Goal: Transaction & Acquisition: Purchase product/service

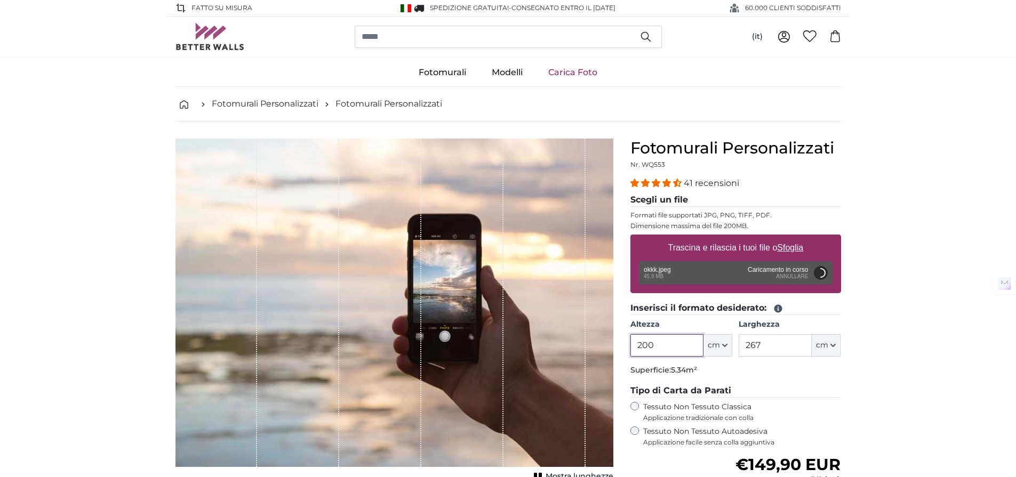
scroll to position [85, 0]
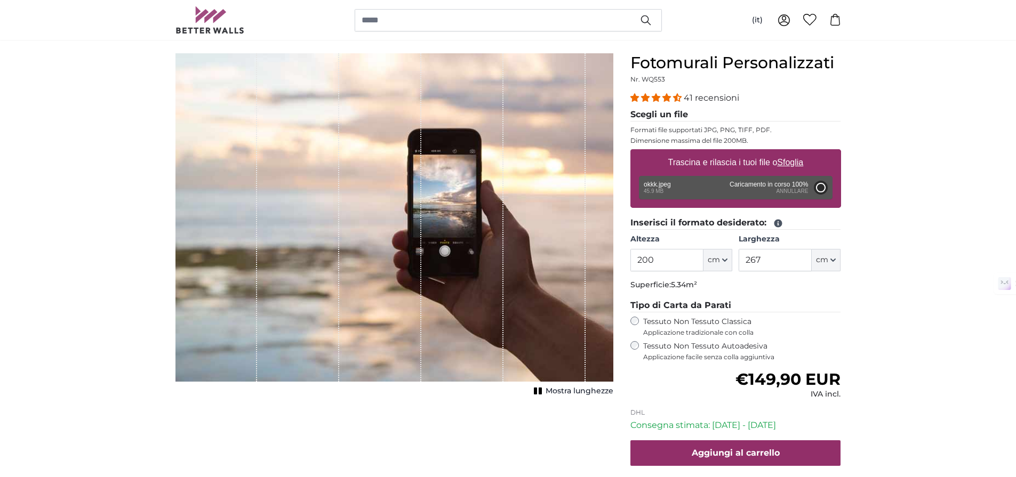
type input "164"
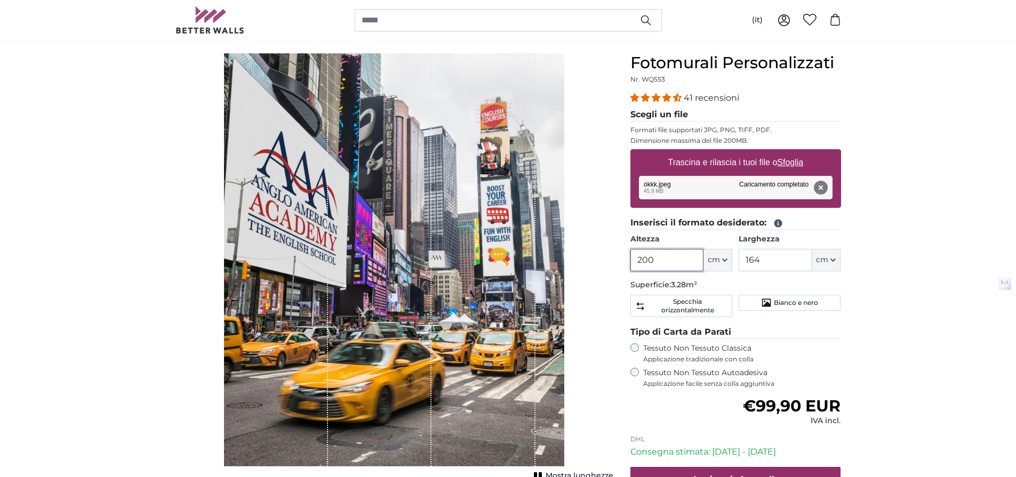
click at [681, 266] on input "200" at bounding box center [666, 260] width 73 height 22
type input "277"
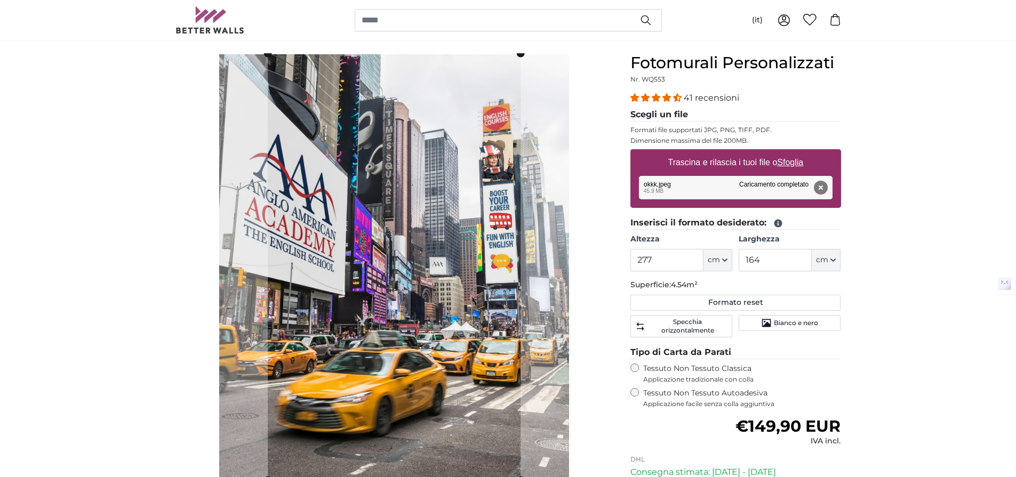
click at [767, 271] on fieldset "Inserisci il formato desiderato: [GEOGRAPHIC_DATA] 277 ft cm Centimeter (cm) In…" at bounding box center [735, 278] width 211 height 125
click at [768, 262] on input "164" at bounding box center [774, 260] width 73 height 22
type input "183"
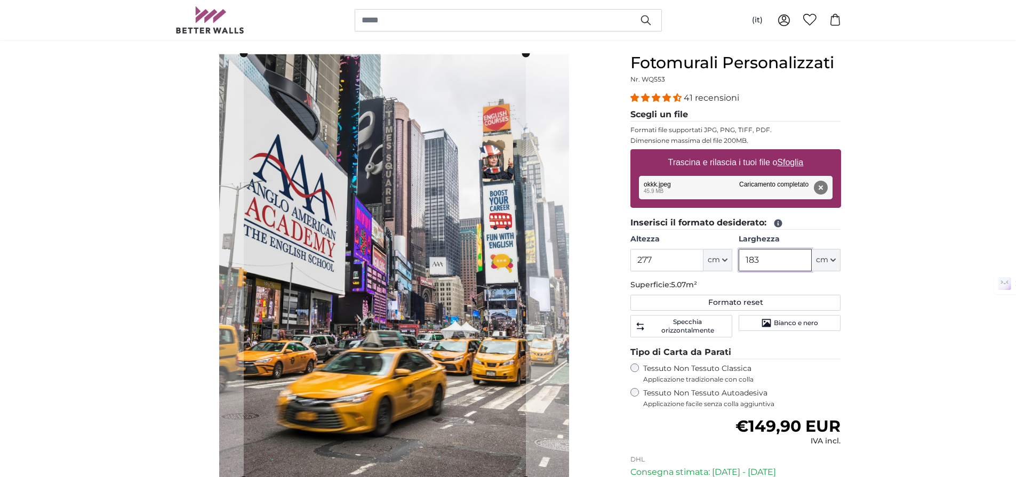
click at [438, 263] on cropper-handle at bounding box center [385, 266] width 282 height 427
click at [439, 287] on cropper-handle at bounding box center [382, 266] width 282 height 427
drag, startPoint x: 795, startPoint y: 261, endPoint x: 734, endPoint y: 252, distance: 61.5
click at [734, 252] on div "Altezza 277 ft cm Centimeter (cm) Inches (inch) Feet (ft. in.) [GEOGRAPHIC_DATA…" at bounding box center [735, 252] width 211 height 37
click at [478, 248] on cropper-handle at bounding box center [386, 266] width 283 height 427
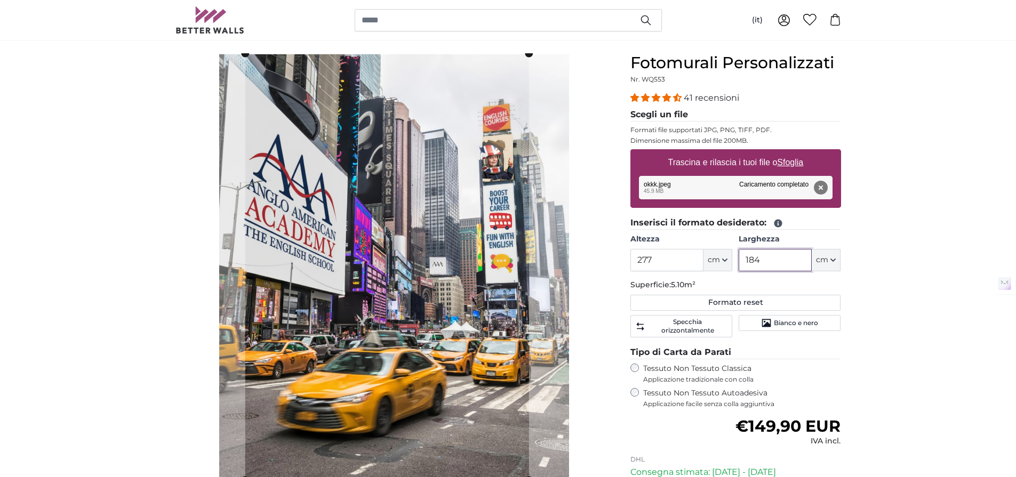
click at [772, 257] on input "184" at bounding box center [774, 260] width 73 height 22
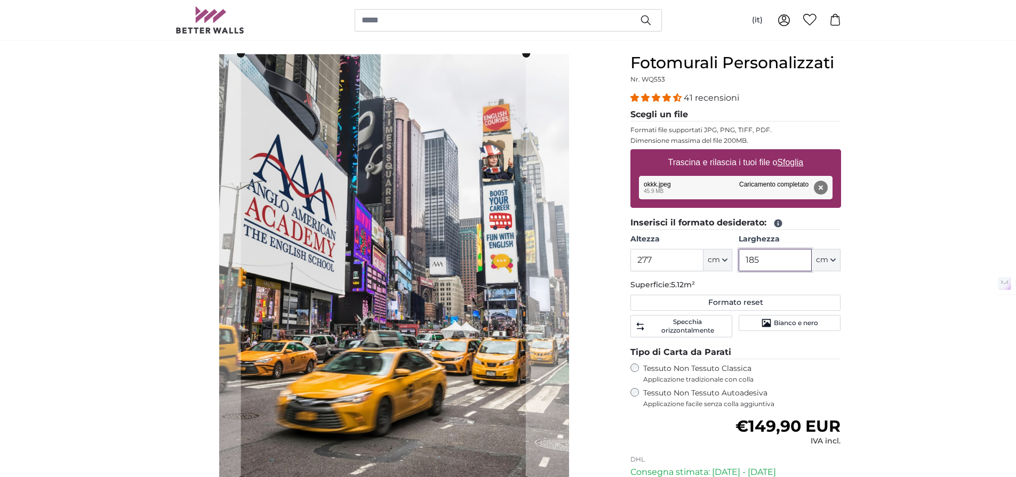
click at [469, 280] on cropper-handle at bounding box center [383, 267] width 285 height 427
click at [473, 300] on cropper-handle at bounding box center [381, 266] width 285 height 427
click at [776, 260] on input "185" at bounding box center [774, 260] width 73 height 22
click at [383, 247] on cropper-handle at bounding box center [385, 266] width 286 height 427
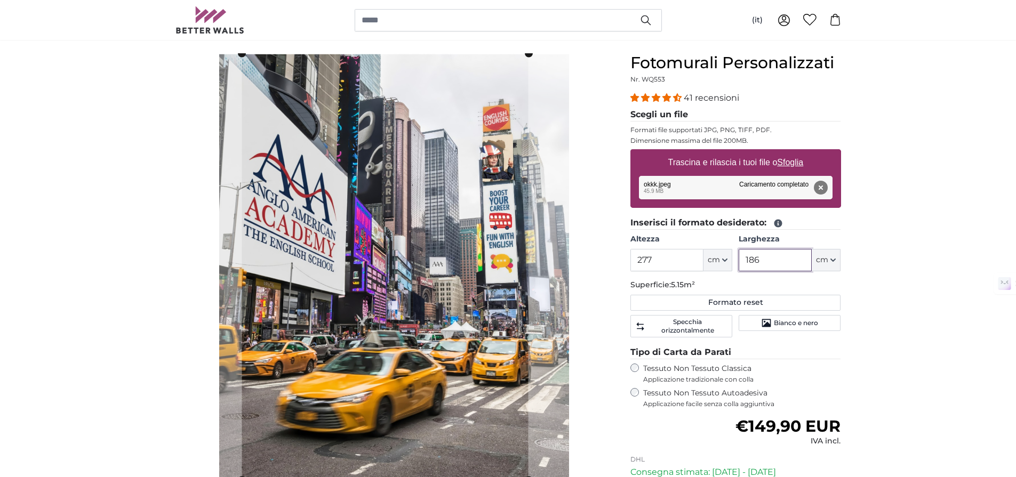
click at [489, 279] on cropper-handle at bounding box center [385, 266] width 286 height 427
click at [484, 278] on cropper-handle at bounding box center [381, 266] width 286 height 427
click at [488, 280] on cropper-handle at bounding box center [382, 267] width 286 height 427
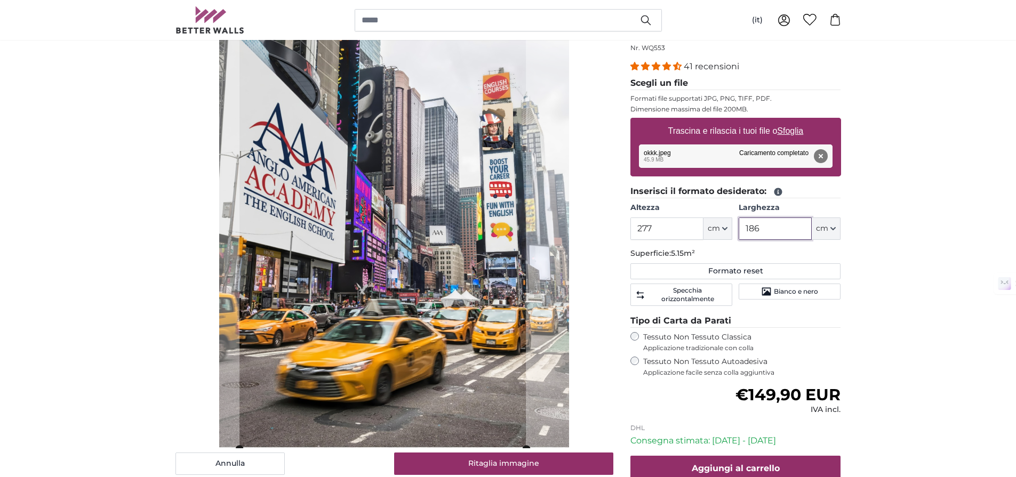
scroll to position [125, 0]
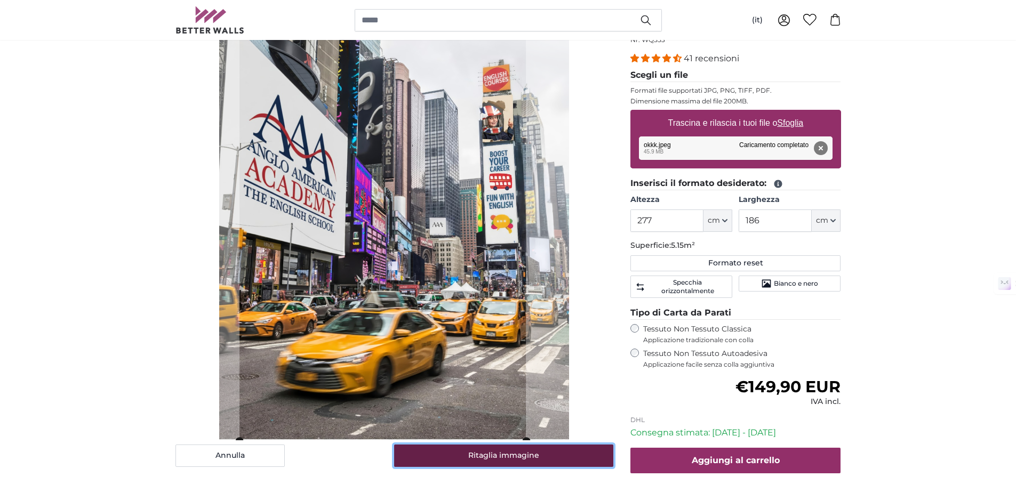
click at [542, 456] on button "Ritaglia immagine" at bounding box center [503, 456] width 219 height 22
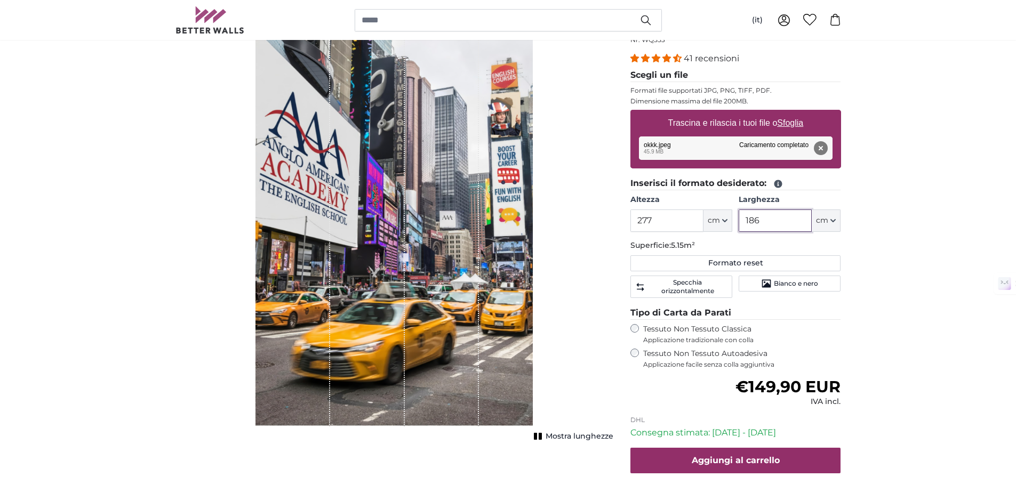
drag, startPoint x: 782, startPoint y: 226, endPoint x: 757, endPoint y: 221, distance: 25.5
click at [757, 221] on input "186" at bounding box center [774, 221] width 73 height 22
click at [755, 219] on input "186" at bounding box center [774, 221] width 73 height 22
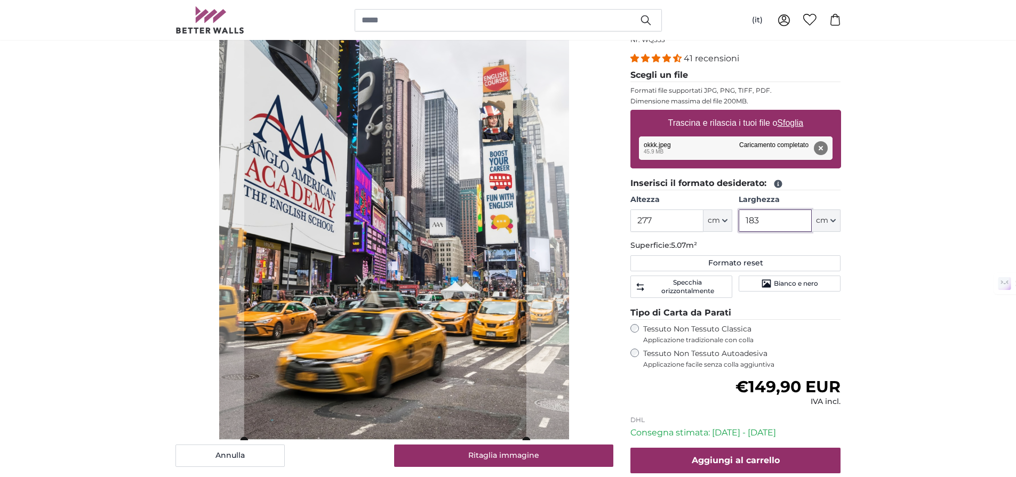
click at [467, 240] on cropper-handle at bounding box center [385, 227] width 282 height 427
click at [472, 245] on cropper-handle at bounding box center [384, 227] width 282 height 427
drag, startPoint x: 760, startPoint y: 222, endPoint x: 714, endPoint y: 214, distance: 46.0
click at [714, 214] on div "Altezza 277 ft cm Centimeter (cm) Inches (inch) Feet (ft. in.) [GEOGRAPHIC_DATA…" at bounding box center [735, 213] width 211 height 37
click at [477, 259] on cropper-handle at bounding box center [387, 227] width 286 height 427
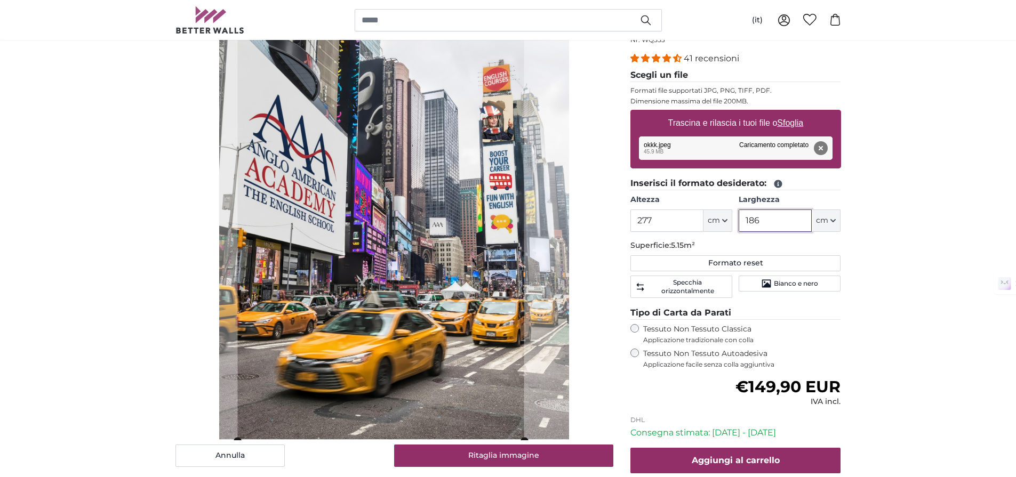
click at [479, 266] on cropper-handle at bounding box center [381, 227] width 286 height 427
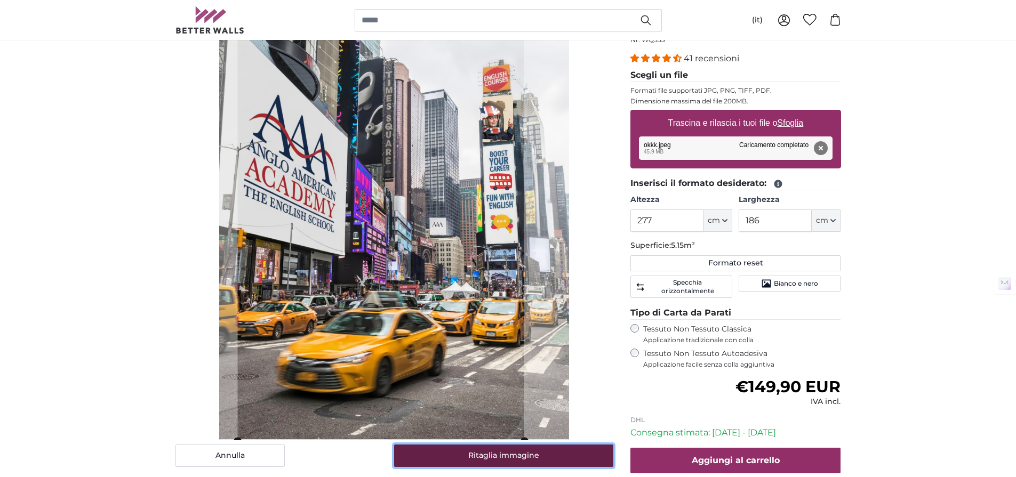
click at [532, 451] on button "Ritaglia immagine" at bounding box center [503, 456] width 219 height 22
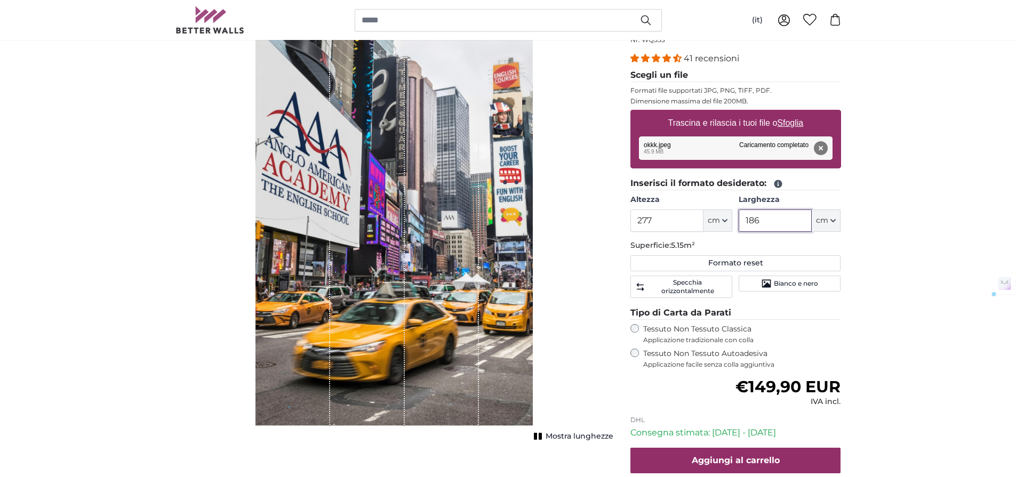
drag, startPoint x: 773, startPoint y: 215, endPoint x: 754, endPoint y: 217, distance: 18.7
click at [754, 217] on input "186" at bounding box center [774, 221] width 73 height 22
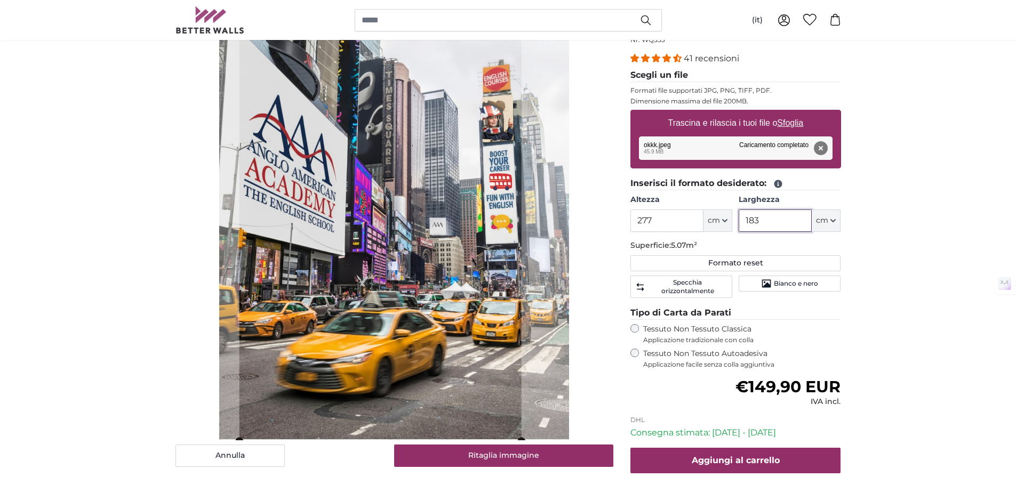
click at [454, 262] on cropper-handle at bounding box center [380, 227] width 282 height 427
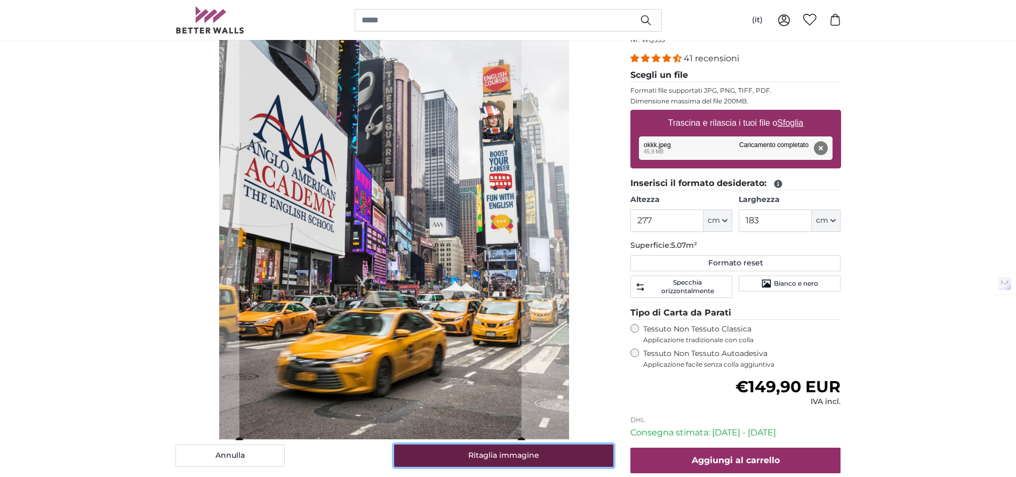
click at [455, 451] on button "Ritaglia immagine" at bounding box center [503, 456] width 219 height 22
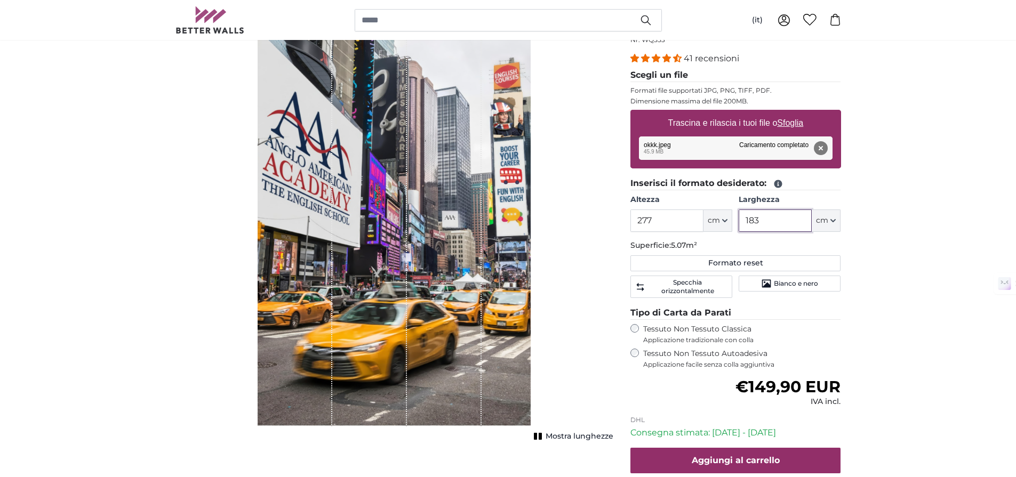
click at [777, 227] on input "183" at bounding box center [774, 221] width 73 height 22
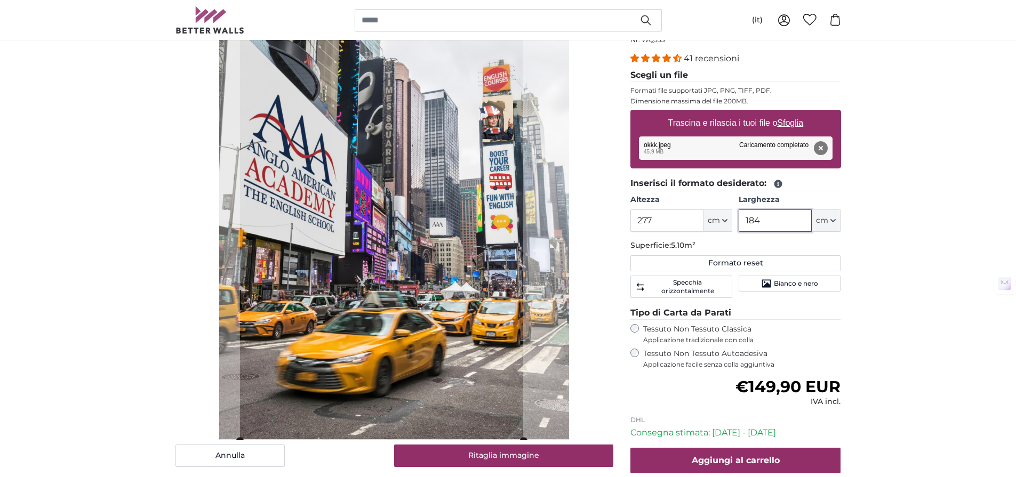
click at [407, 221] on cropper-handle at bounding box center [381, 227] width 283 height 427
click at [471, 367] on cropper-handle at bounding box center [379, 227] width 283 height 427
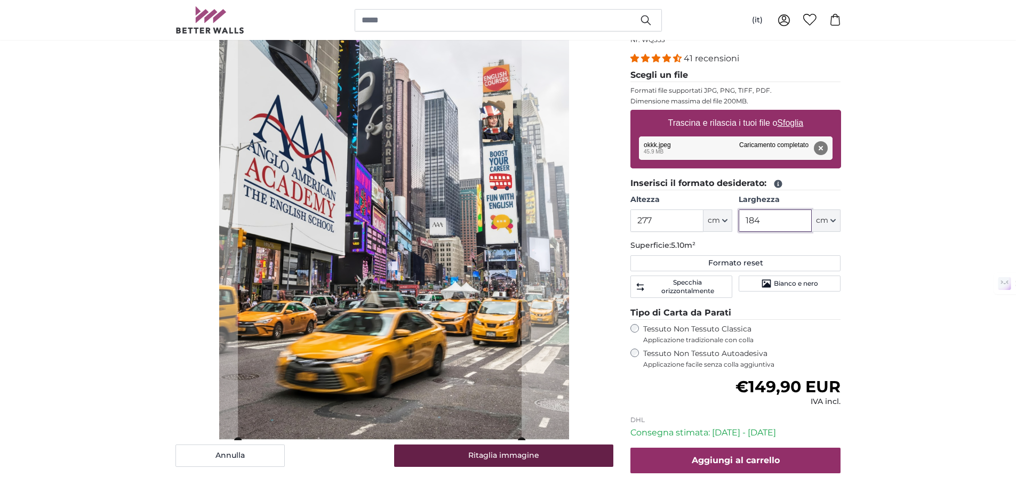
type input "184"
click at [498, 461] on button "Ritaglia immagine" at bounding box center [503, 456] width 219 height 22
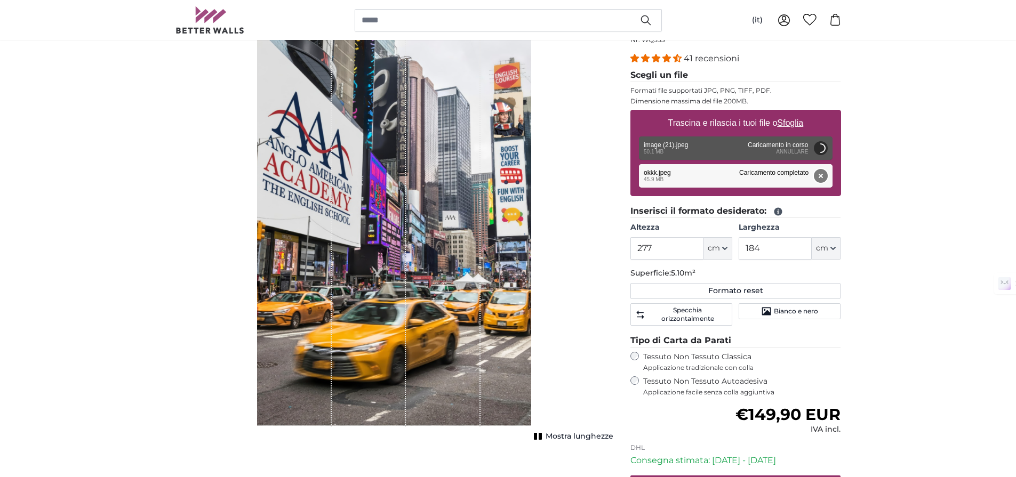
click at [821, 179] on button "Rimuovi" at bounding box center [820, 176] width 14 height 14
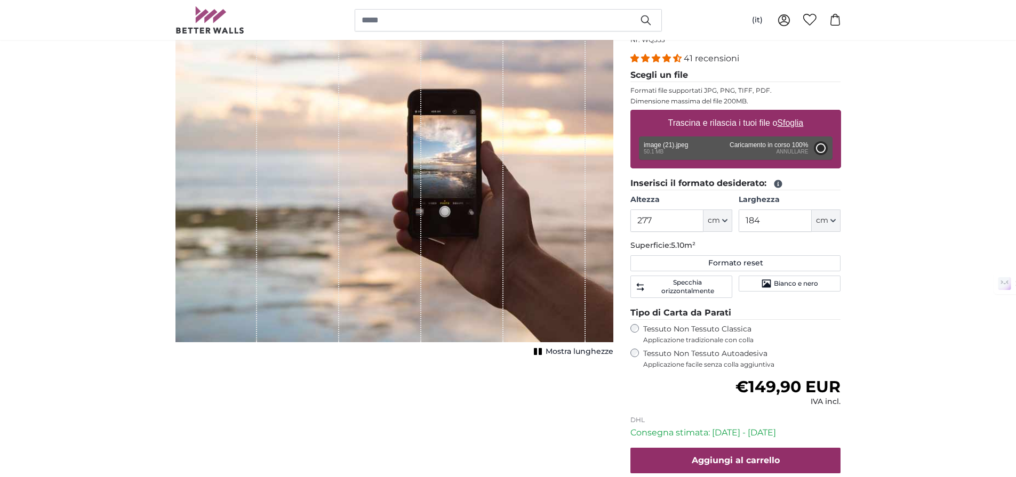
type input "200"
type input "300"
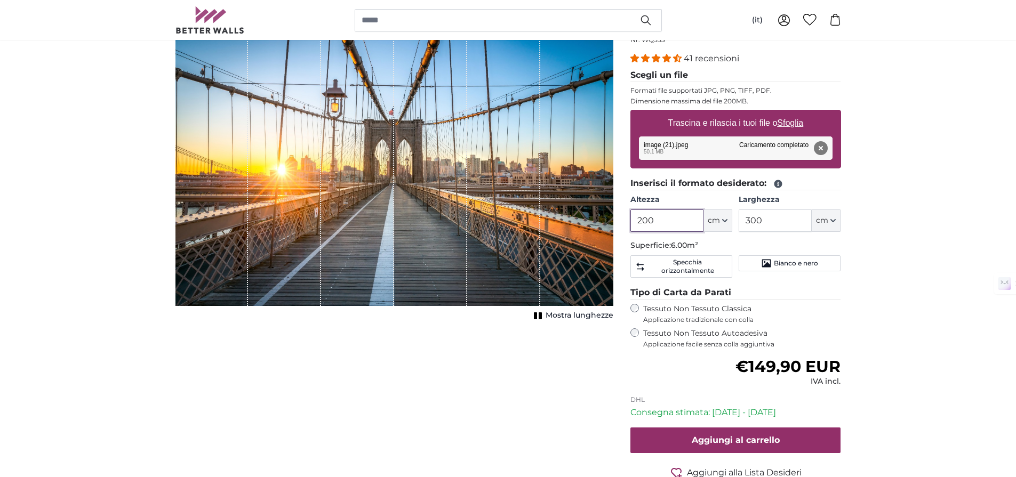
click at [698, 226] on input "200" at bounding box center [666, 221] width 73 height 22
click at [662, 218] on input "200" at bounding box center [666, 221] width 73 height 22
type input "277"
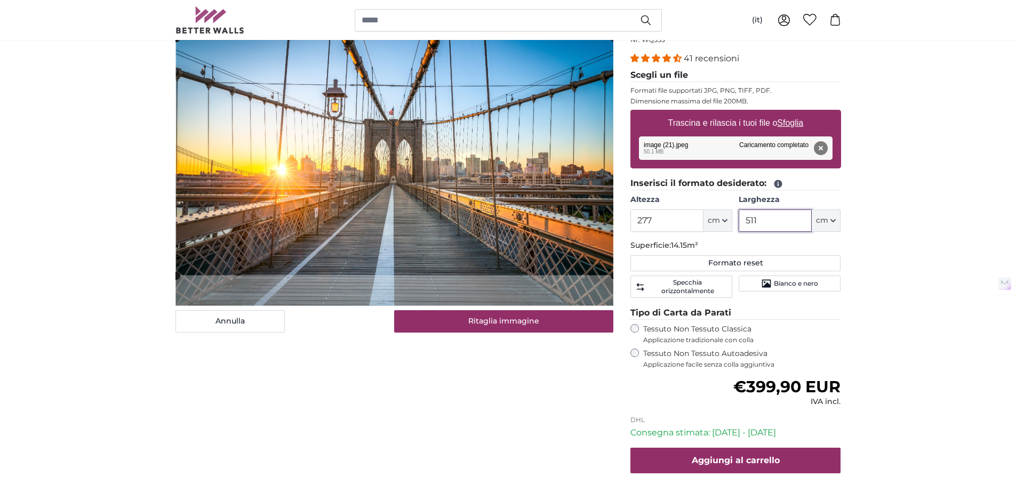
click at [398, 223] on cropper-handle at bounding box center [395, 156] width 438 height 237
type input "511"
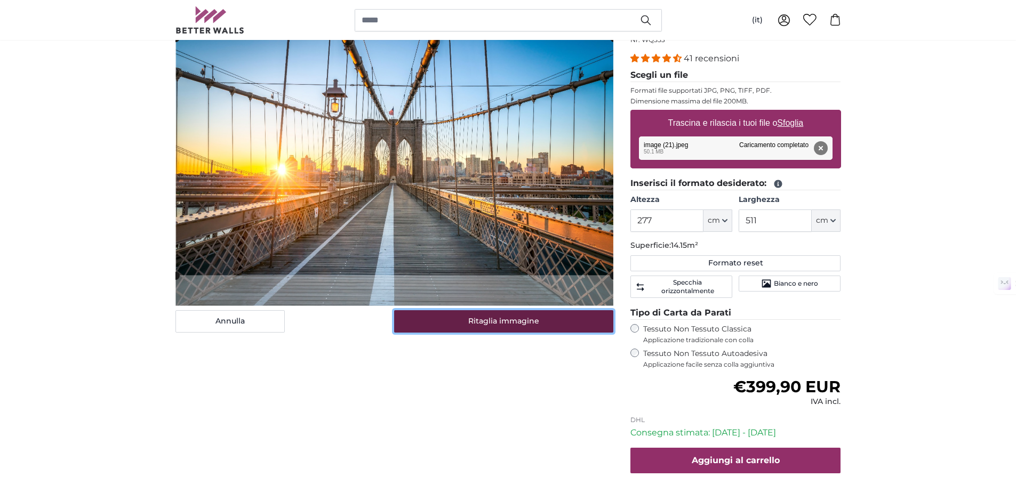
click at [475, 321] on button "Ritaglia immagine" at bounding box center [503, 321] width 219 height 22
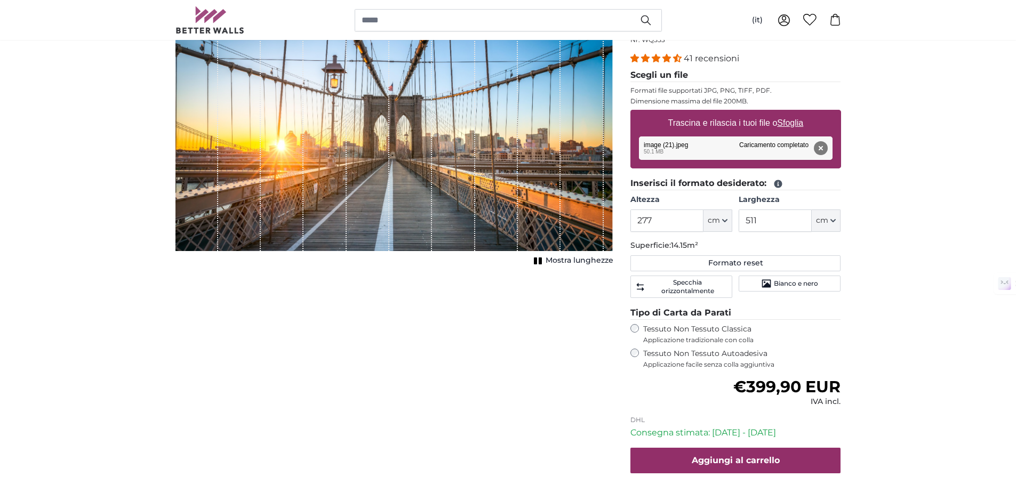
click at [449, 372] on div "[PERSON_NAME] immagine Mostra lunghezze" at bounding box center [394, 283] width 455 height 538
click at [822, 146] on button "Rimuovi" at bounding box center [820, 148] width 14 height 14
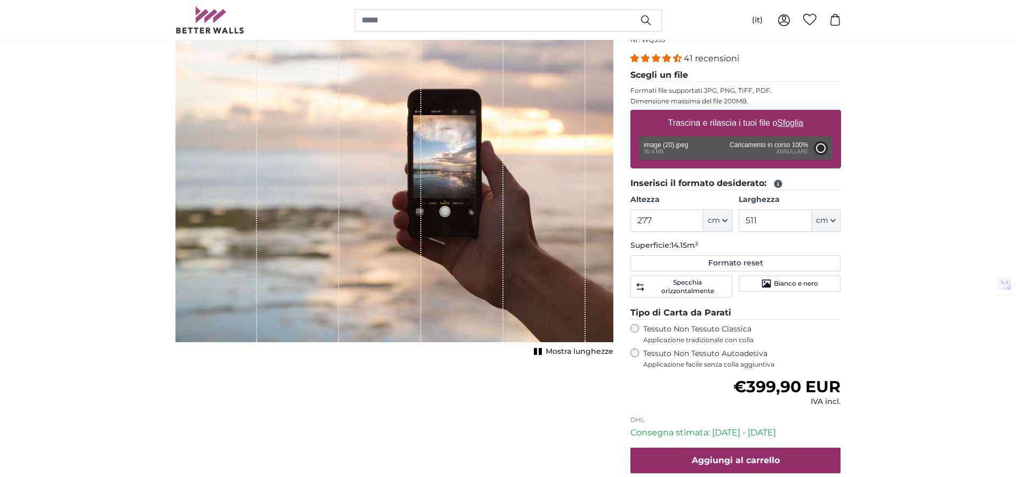
type input "200"
type input "308"
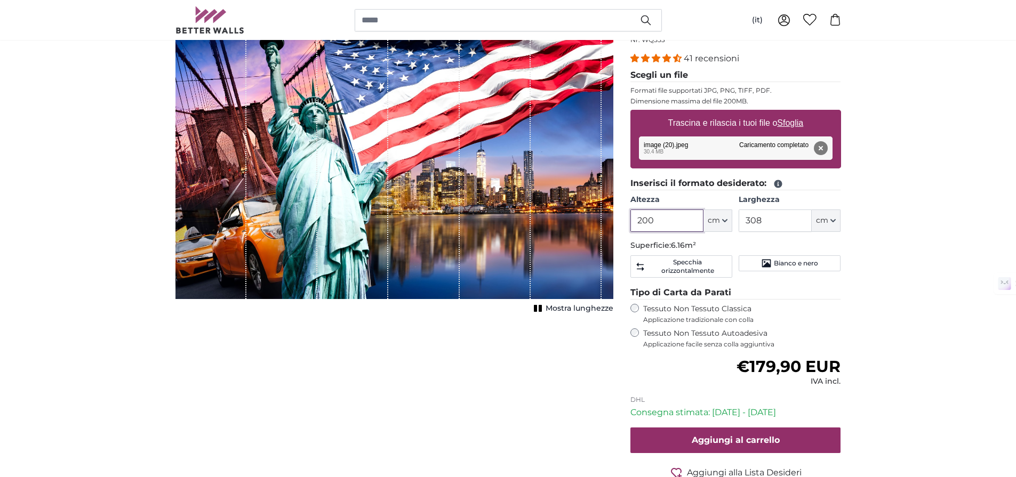
click at [673, 216] on input "200" at bounding box center [666, 221] width 73 height 22
type input "277"
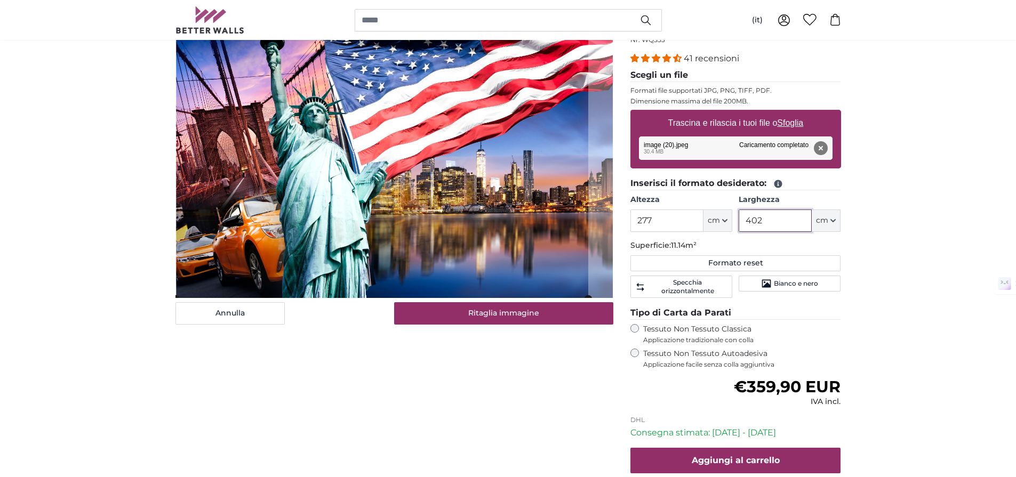
click at [342, 204] on cropper-handle at bounding box center [381, 156] width 413 height 284
click at [357, 247] on cropper-handle at bounding box center [381, 156] width 413 height 284
type input "402"
drag, startPoint x: 476, startPoint y: 318, endPoint x: 464, endPoint y: 325, distance: 13.9
click at [476, 318] on button "Ritaglia immagine" at bounding box center [503, 313] width 219 height 22
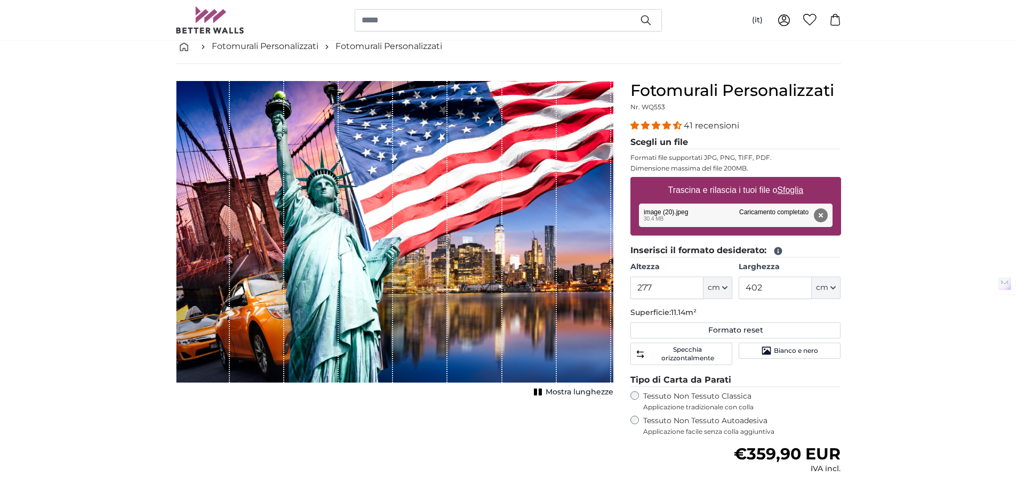
scroll to position [73, 0]
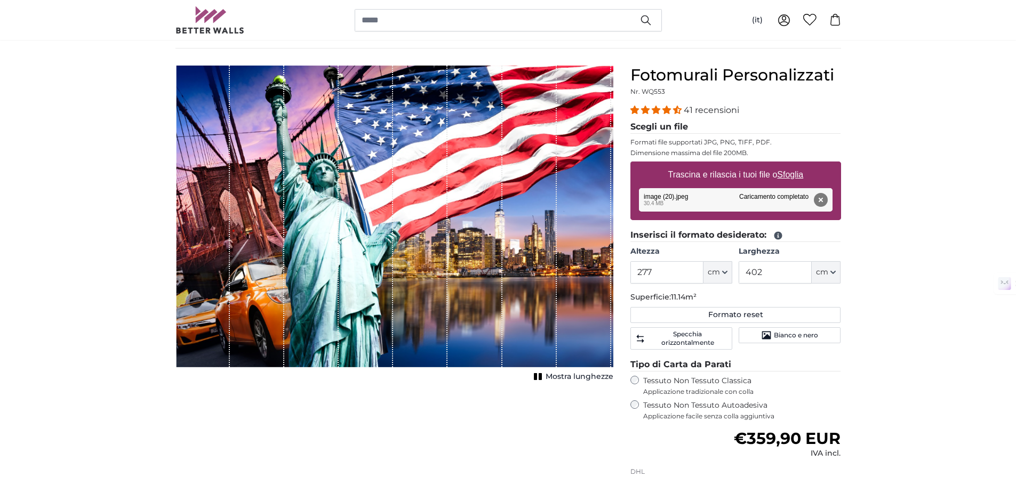
click at [542, 371] on button "Mostra lunghezze" at bounding box center [572, 377] width 83 height 15
click at [825, 198] on button "Rimuovi" at bounding box center [820, 200] width 14 height 14
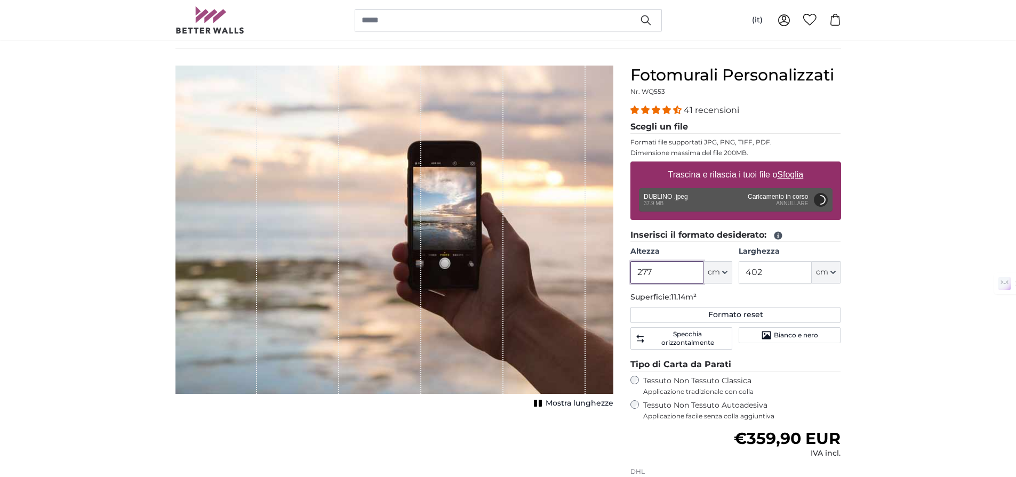
click at [656, 272] on input "277" at bounding box center [666, 272] width 73 height 22
click at [785, 277] on input "402" at bounding box center [774, 272] width 73 height 22
type input "200"
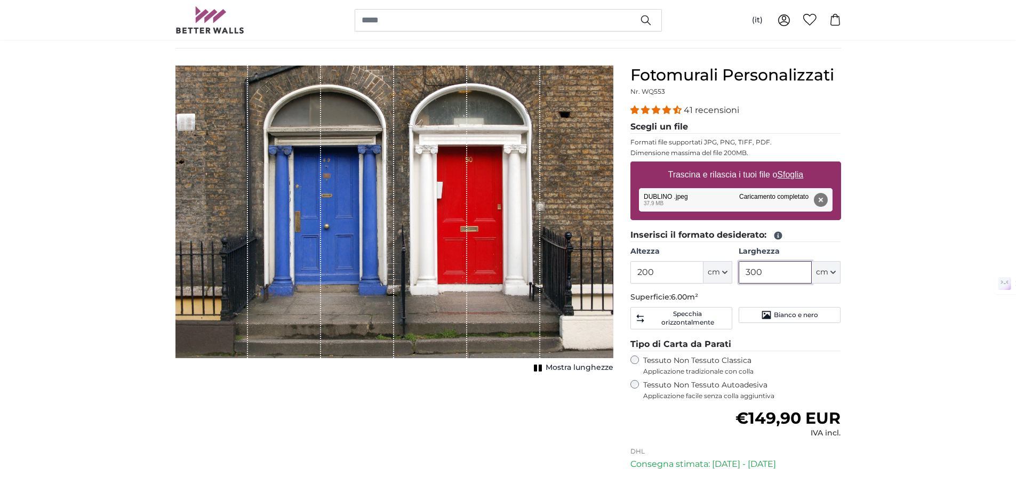
click at [768, 271] on input "300" at bounding box center [774, 272] width 73 height 22
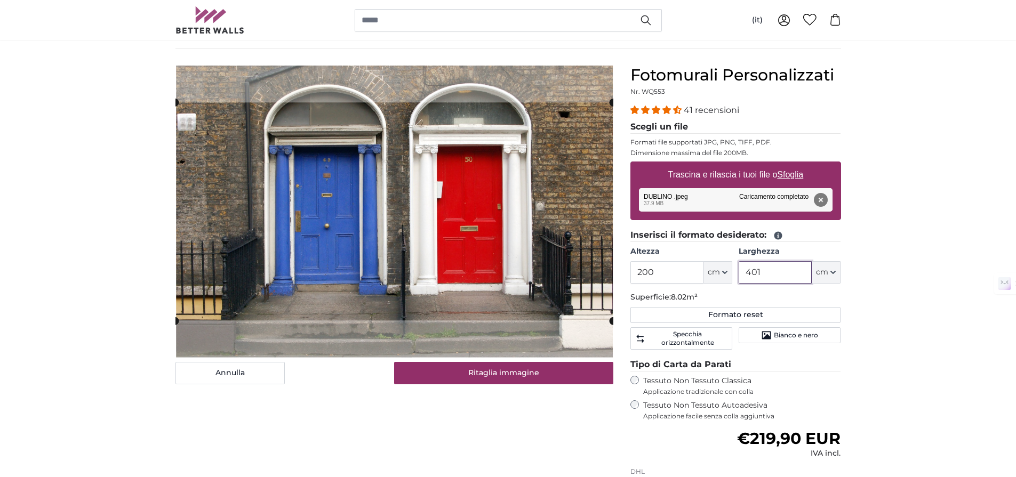
click at [780, 270] on input "401" at bounding box center [774, 272] width 73 height 22
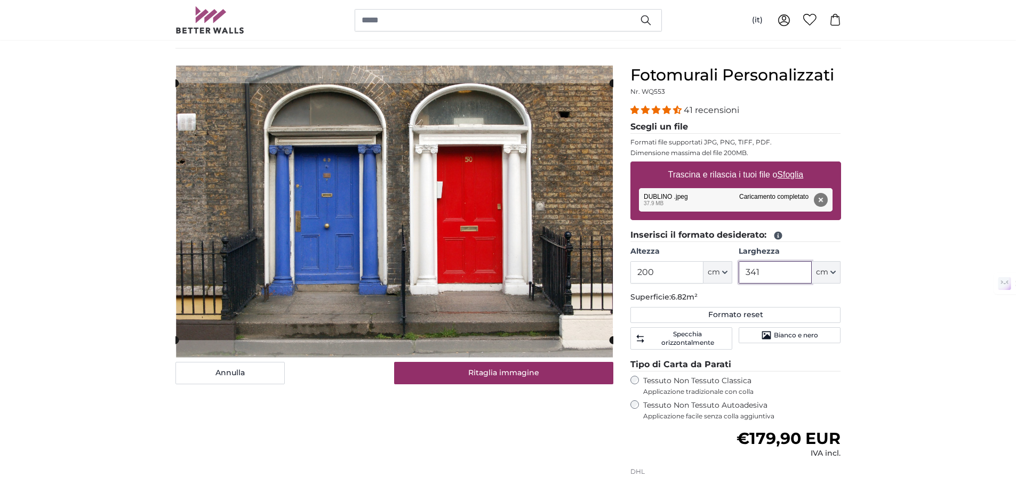
type input "341"
click at [675, 275] on input "200" at bounding box center [666, 272] width 73 height 22
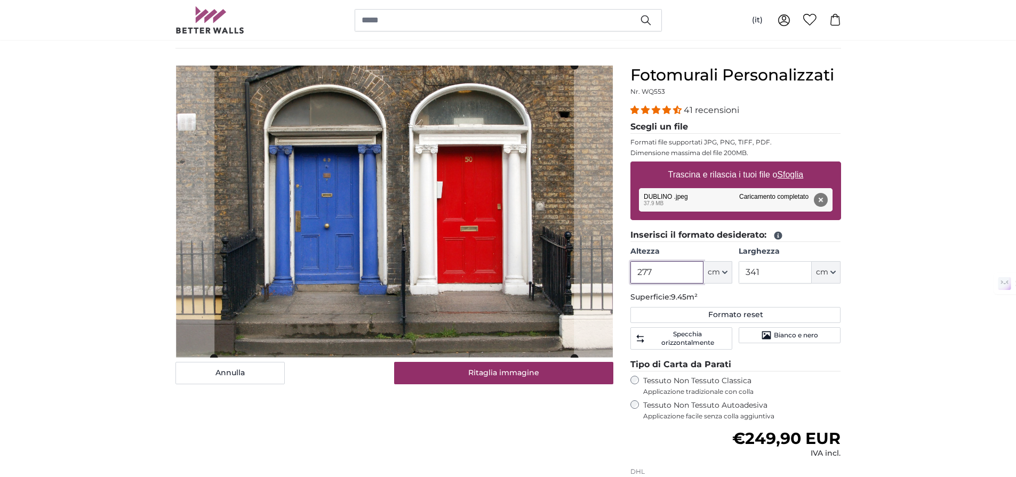
type input "277"
click at [814, 232] on legend "Inserisci il formato desiderato:" at bounding box center [735, 235] width 211 height 13
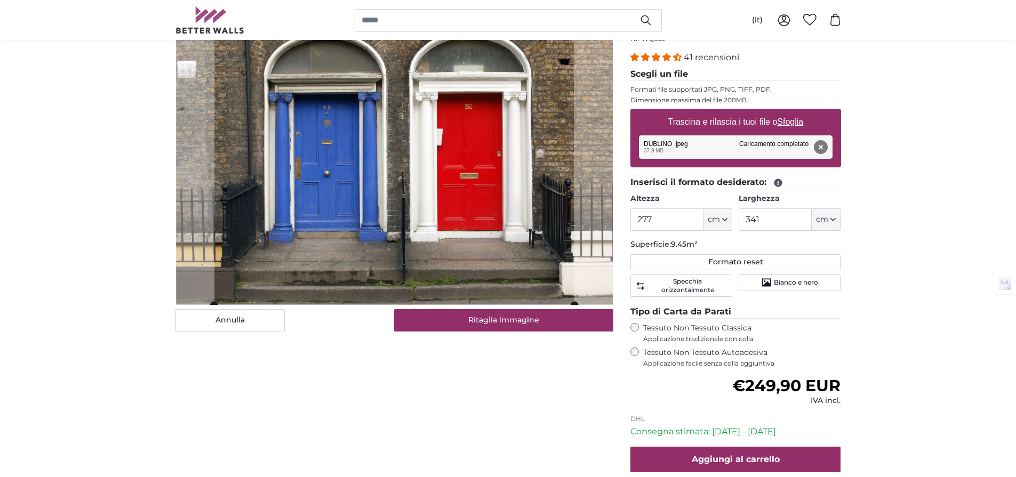
scroll to position [116, 0]
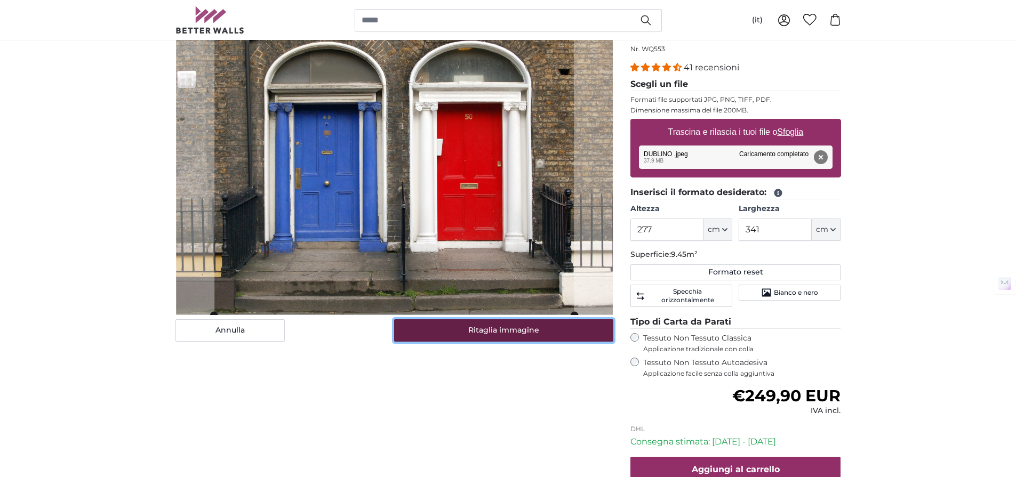
click at [489, 332] on button "Ritaglia immagine" at bounding box center [503, 330] width 219 height 22
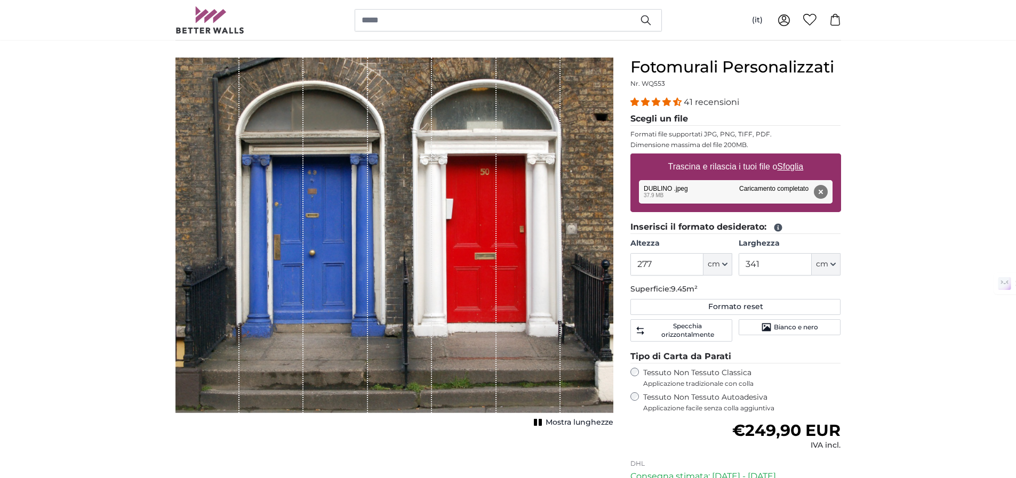
scroll to position [79, 0]
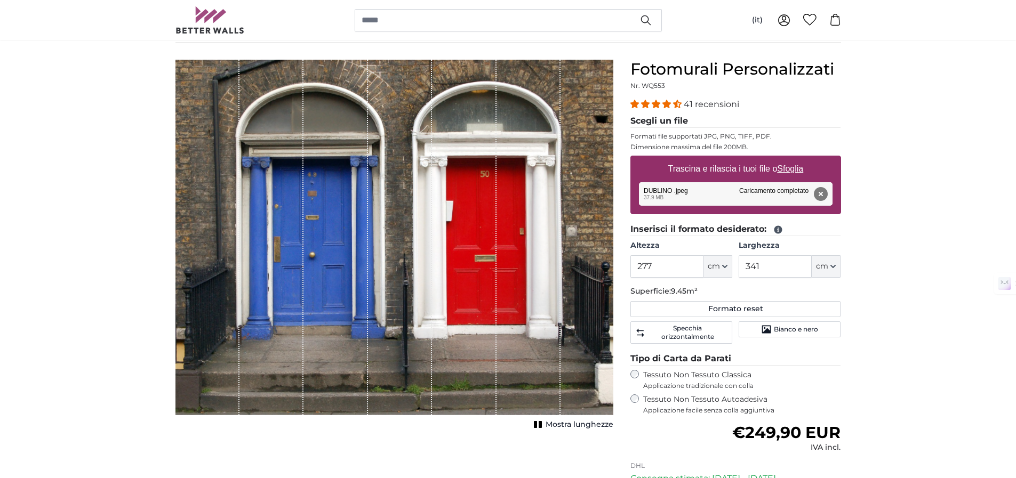
drag, startPoint x: 557, startPoint y: 425, endPoint x: 590, endPoint y: 425, distance: 33.6
click at [557, 426] on span "Mostra lunghezze" at bounding box center [579, 425] width 68 height 11
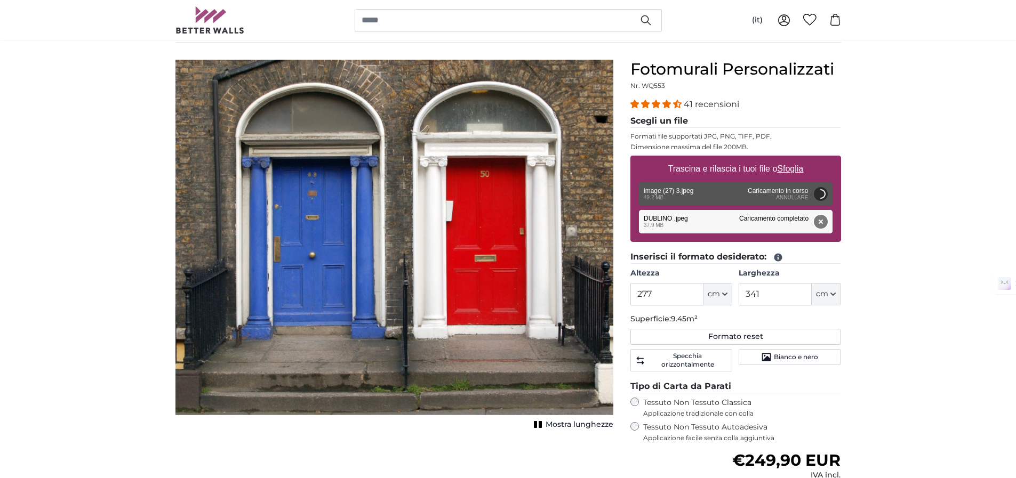
drag, startPoint x: 819, startPoint y: 217, endPoint x: 857, endPoint y: 263, distance: 59.8
click at [819, 218] on button "Rimuovi" at bounding box center [820, 222] width 14 height 14
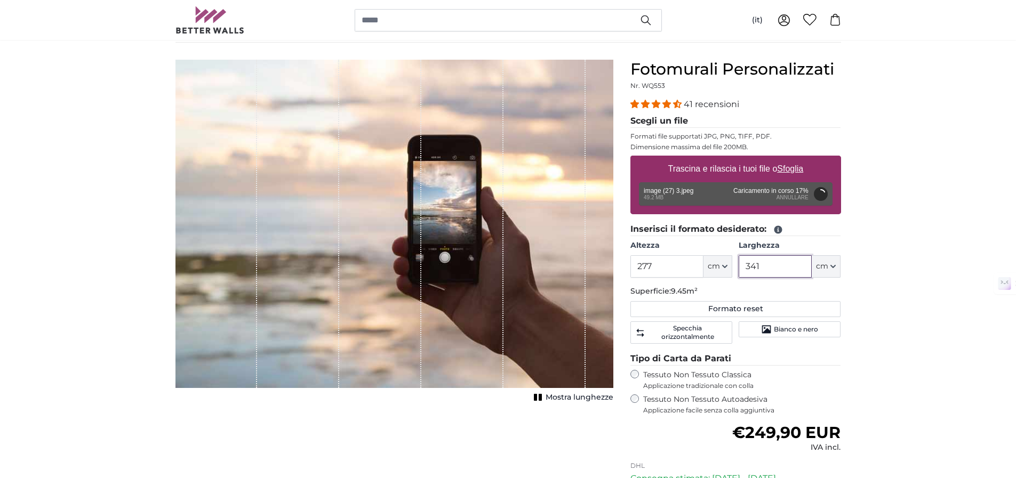
click at [786, 268] on input "341" at bounding box center [774, 266] width 73 height 22
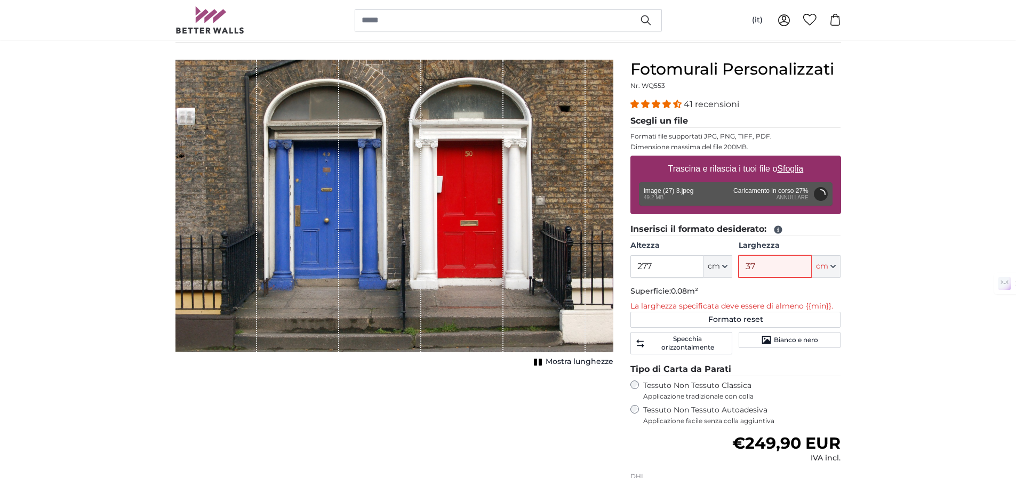
type input "378"
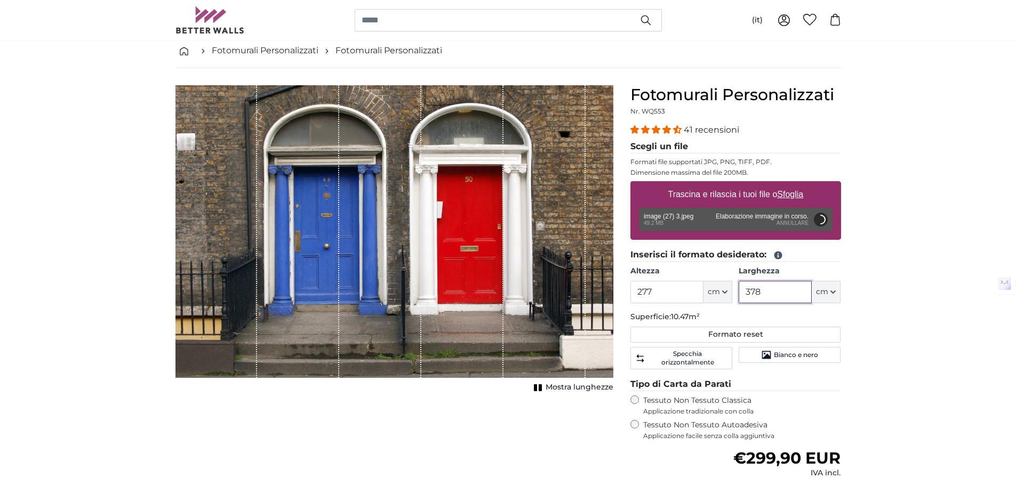
scroll to position [49, 0]
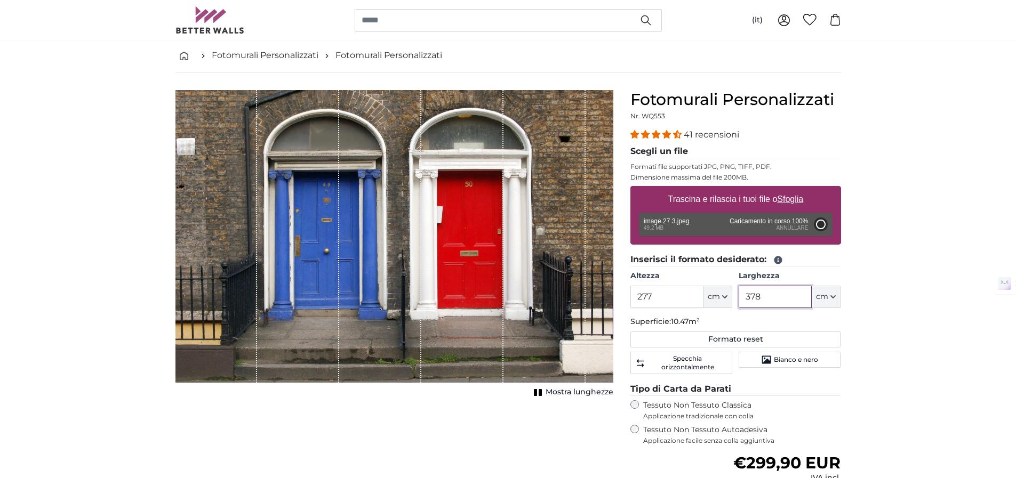
type input "200"
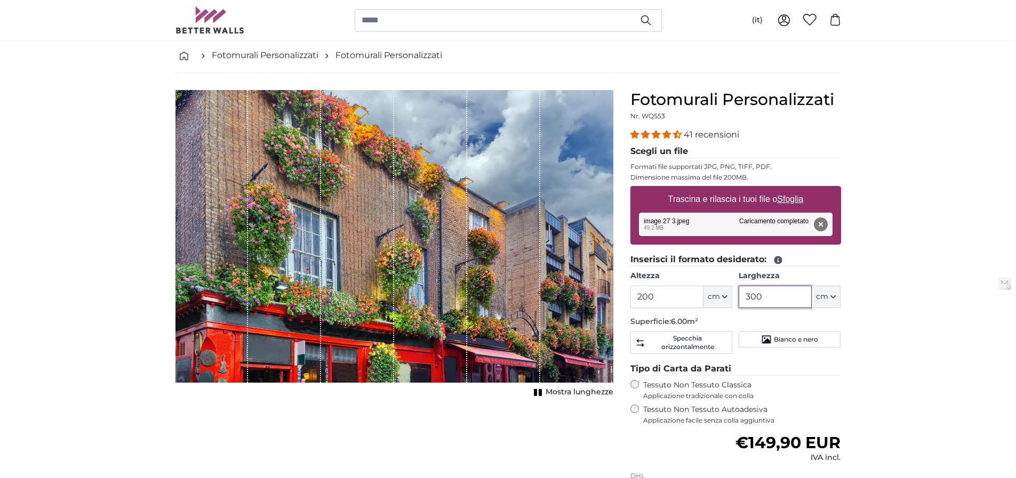
click at [770, 299] on input "300" at bounding box center [774, 297] width 73 height 22
type input "378"
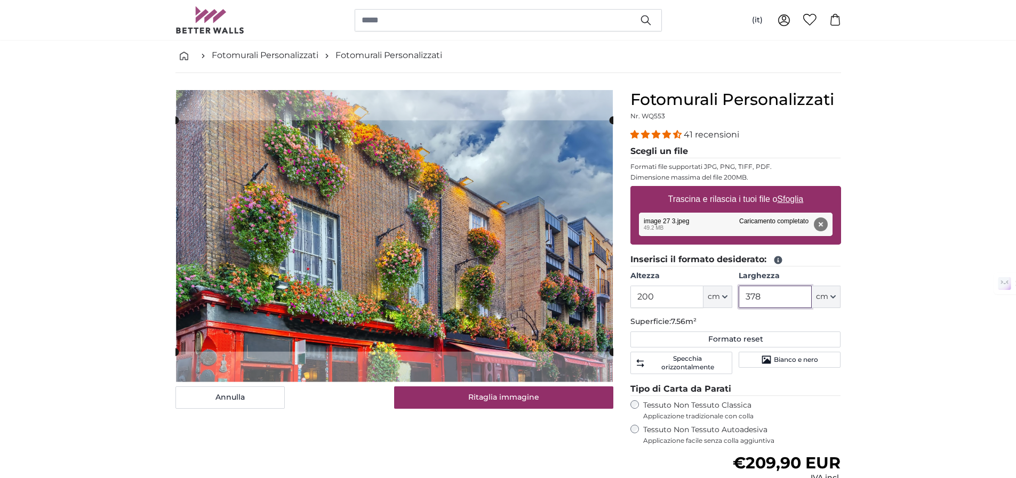
type input "378"
click at [668, 301] on input "200" at bounding box center [666, 297] width 73 height 22
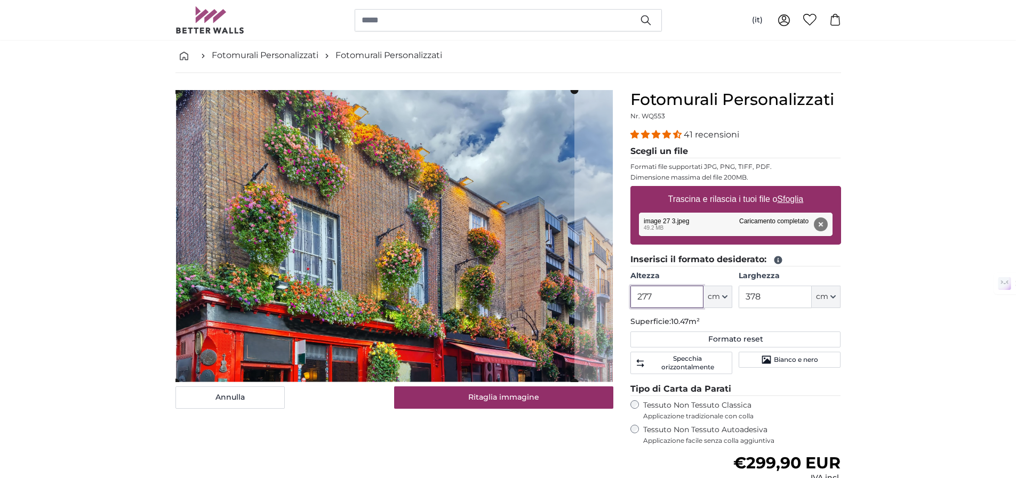
click at [336, 288] on cropper-handle at bounding box center [374, 236] width 399 height 292
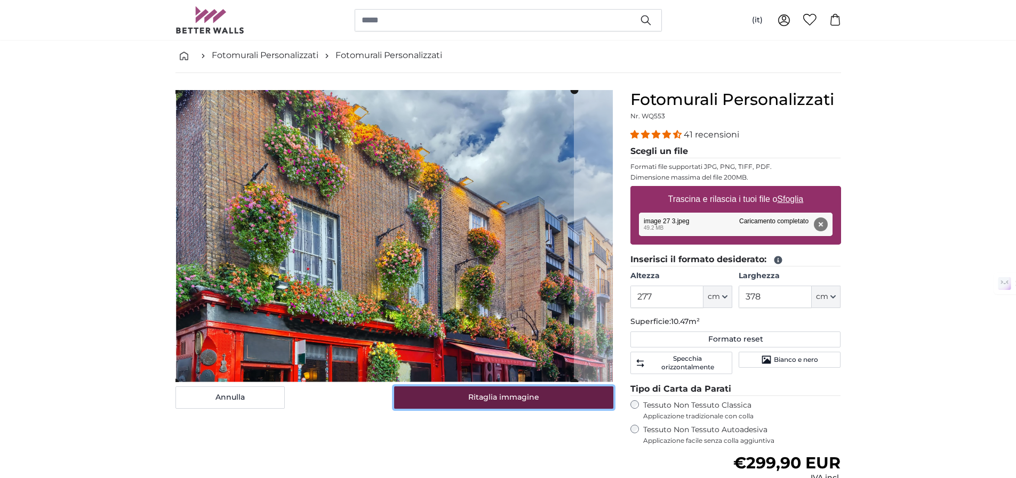
click at [503, 398] on button "Ritaglia immagine" at bounding box center [503, 398] width 219 height 22
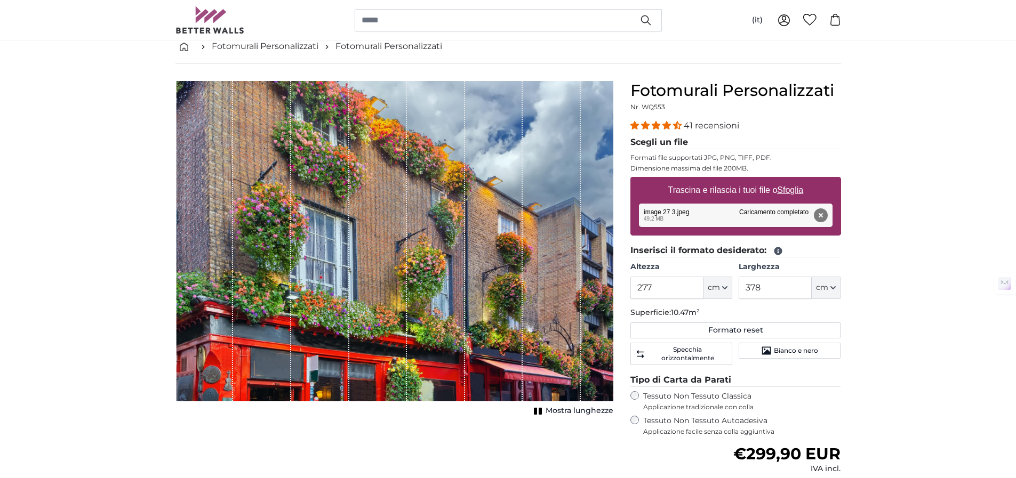
scroll to position [59, 0]
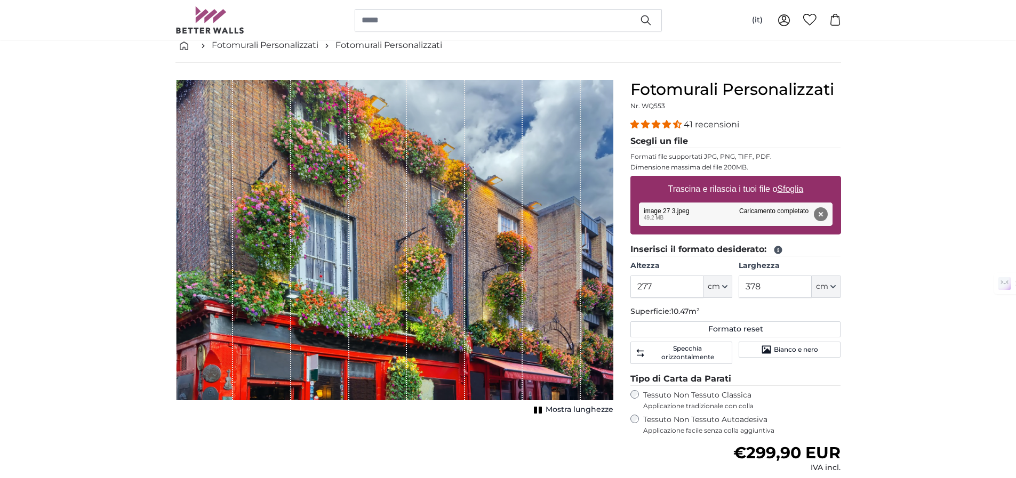
click at [445, 447] on div "[PERSON_NAME] immagine Mostra lunghezze" at bounding box center [394, 349] width 455 height 538
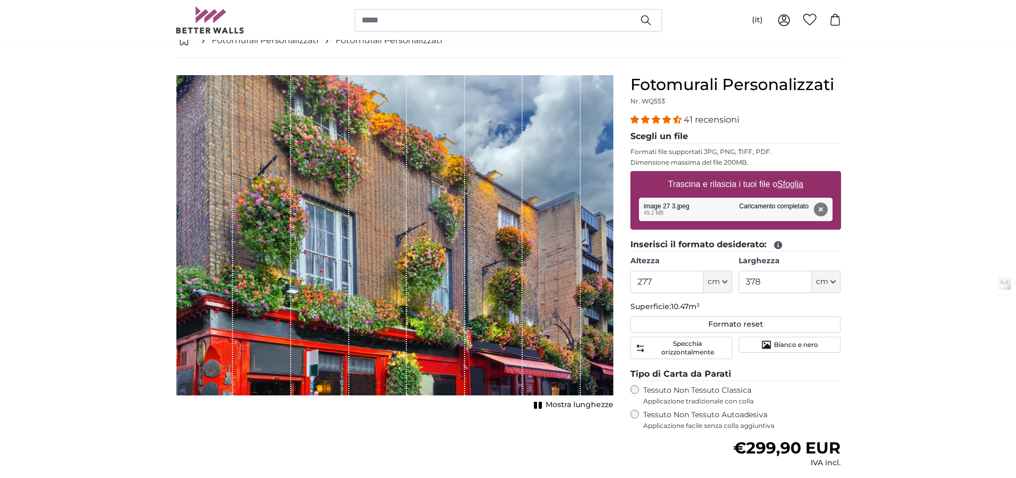
scroll to position [68, 0]
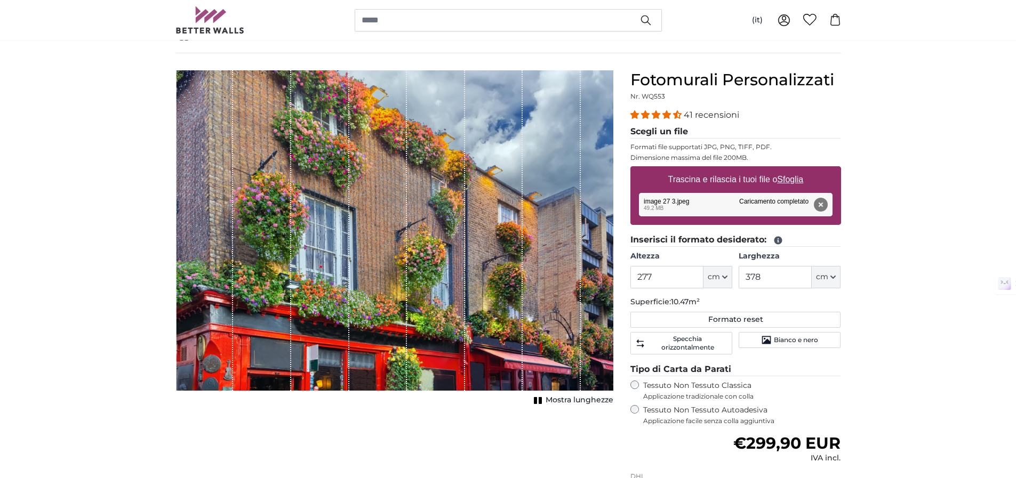
click at [563, 397] on span "Mostra lunghezze" at bounding box center [579, 400] width 68 height 11
click at [504, 435] on div "[PERSON_NAME] immagine Mostra lunghezze" at bounding box center [394, 339] width 455 height 538
click at [821, 201] on button "Rimuovi" at bounding box center [820, 205] width 14 height 14
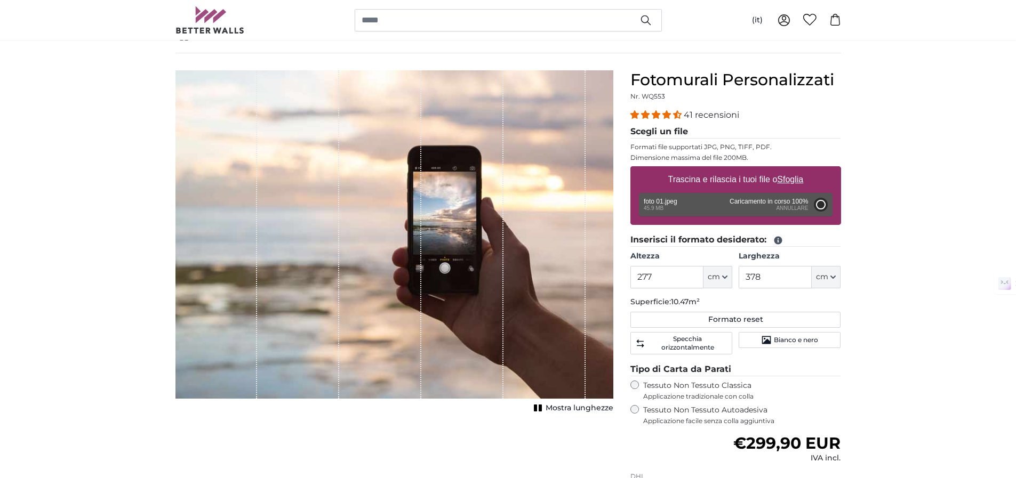
type input "200"
type input "164"
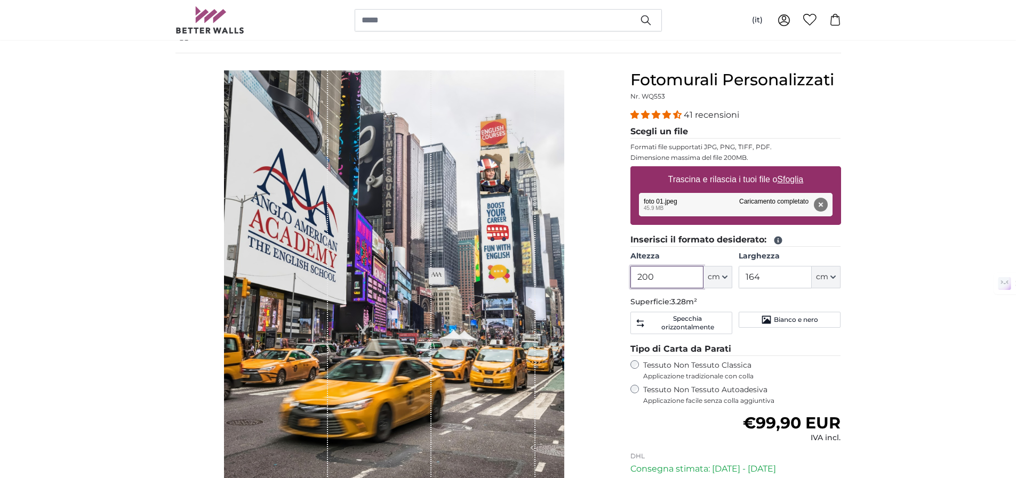
click at [675, 282] on input "200" at bounding box center [666, 277] width 73 height 22
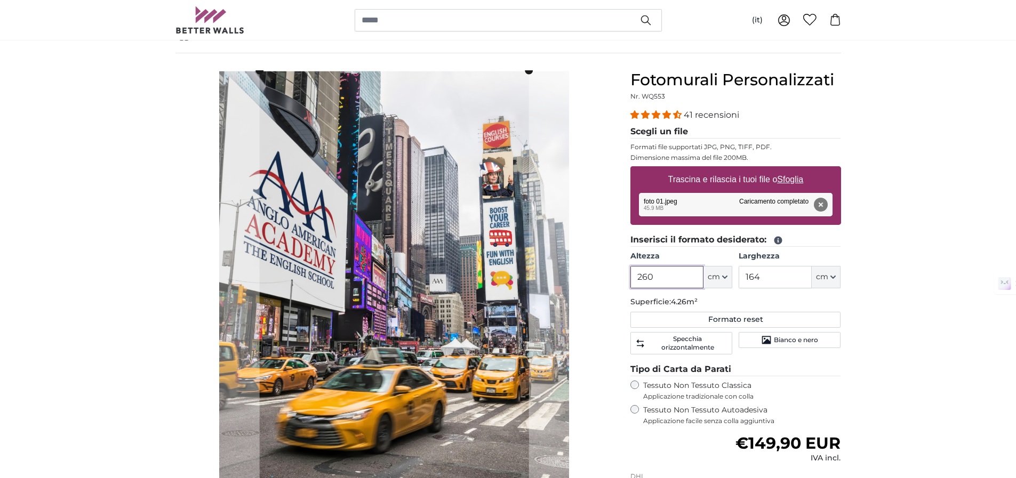
type input "260"
click at [768, 282] on input "164" at bounding box center [774, 277] width 73 height 22
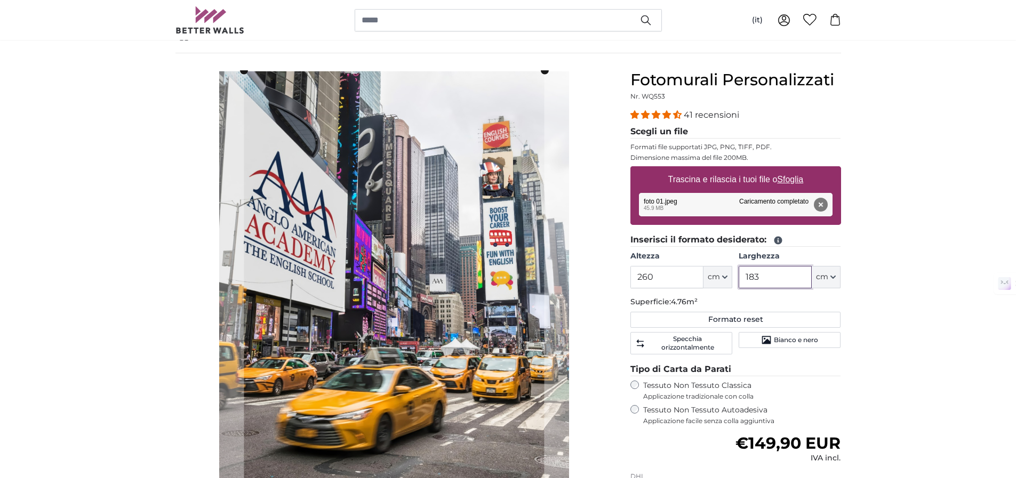
type input "183"
click at [671, 278] on input "260" at bounding box center [666, 277] width 73 height 22
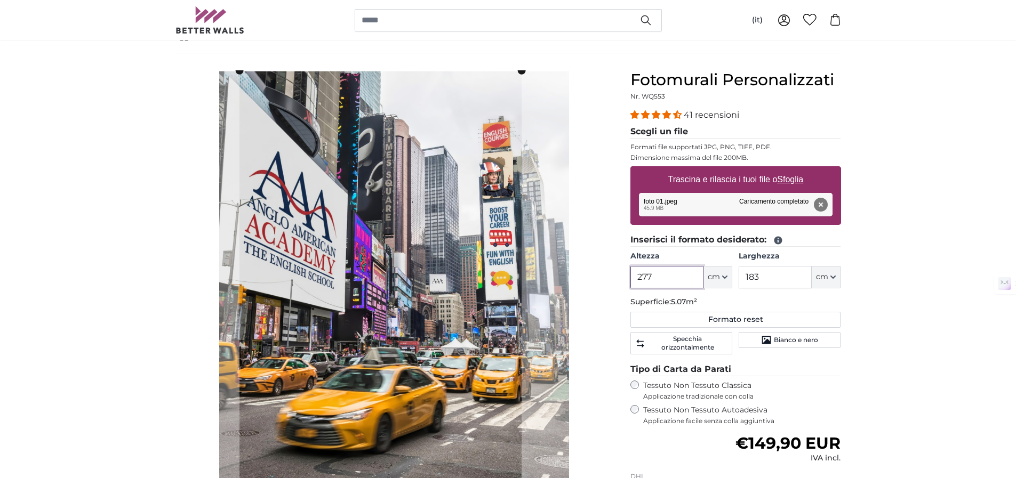
click at [385, 244] on cropper-handle at bounding box center [380, 283] width 282 height 427
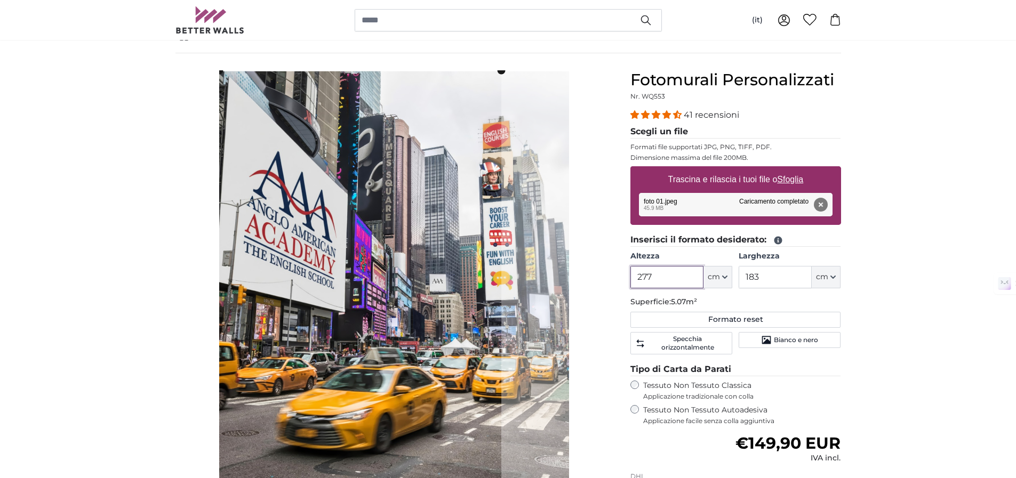
click at [292, 232] on cropper-handle at bounding box center [360, 283] width 282 height 427
click at [668, 272] on input "277" at bounding box center [666, 277] width 73 height 22
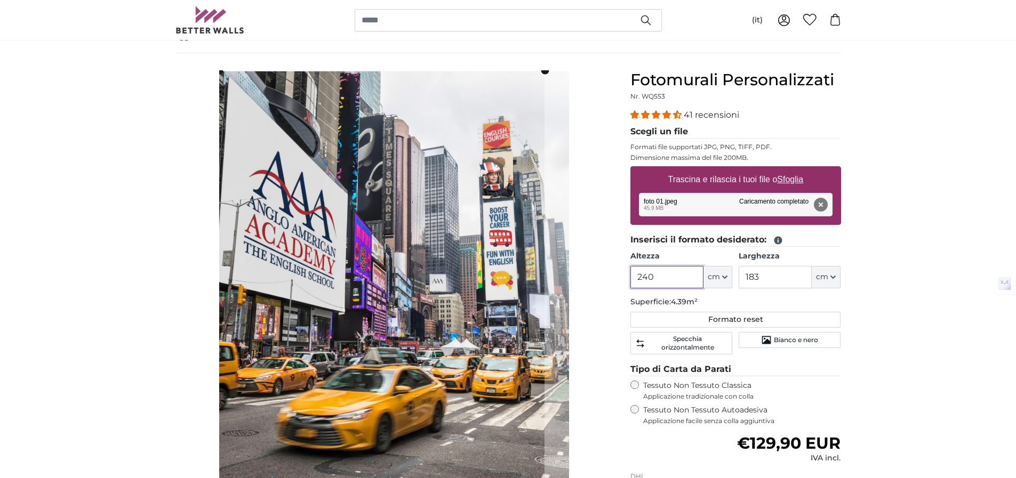
click at [401, 218] on cropper-handle at bounding box center [381, 283] width 325 height 427
click at [649, 276] on input "240" at bounding box center [666, 277] width 73 height 22
click at [648, 275] on input "240" at bounding box center [666, 277] width 73 height 22
click at [647, 275] on input "240" at bounding box center [666, 277] width 73 height 22
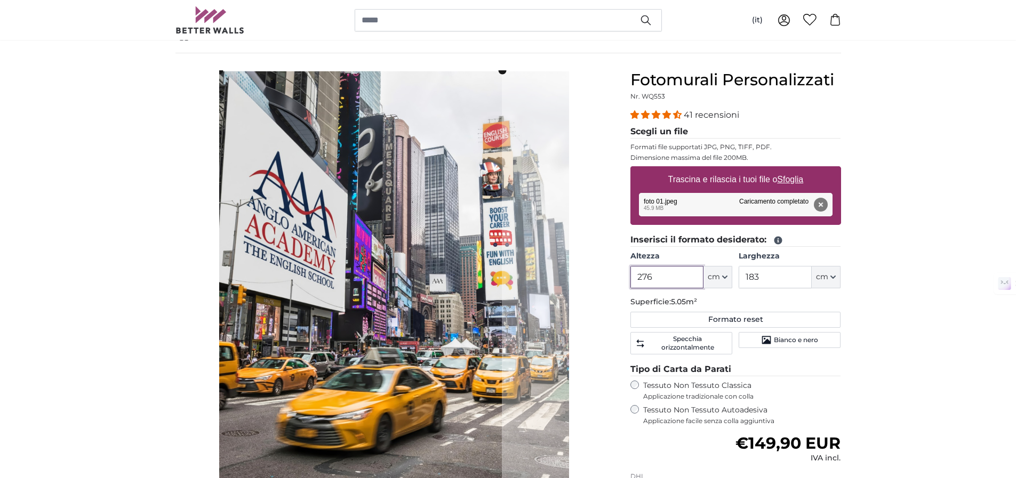
click at [366, 264] on cropper-handle at bounding box center [360, 283] width 283 height 427
click at [679, 280] on input "276" at bounding box center [666, 277] width 73 height 22
click at [285, 216] on cropper-handle at bounding box center [362, 283] width 286 height 427
click at [356, 206] on cropper-handle at bounding box center [362, 283] width 286 height 427
click at [647, 272] on input "273" at bounding box center [666, 277] width 73 height 22
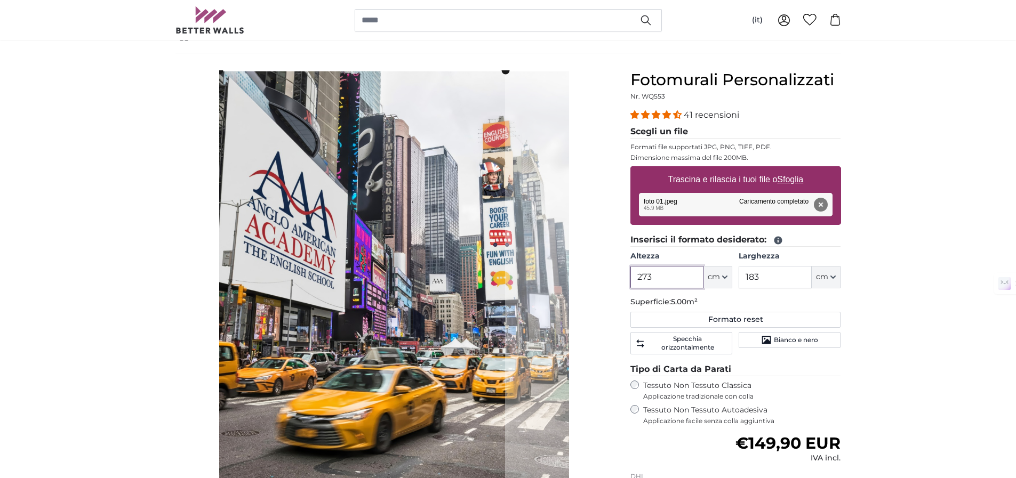
click at [647, 271] on input "273" at bounding box center [666, 277] width 73 height 22
click at [673, 283] on input "277" at bounding box center [666, 277] width 73 height 22
click at [316, 236] on cropper-handle at bounding box center [359, 283] width 281 height 427
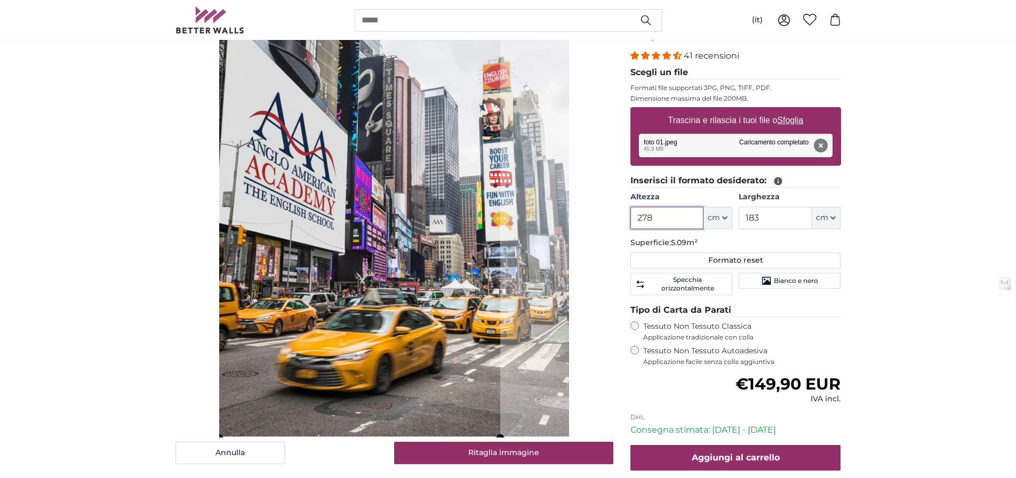
scroll to position [131, 0]
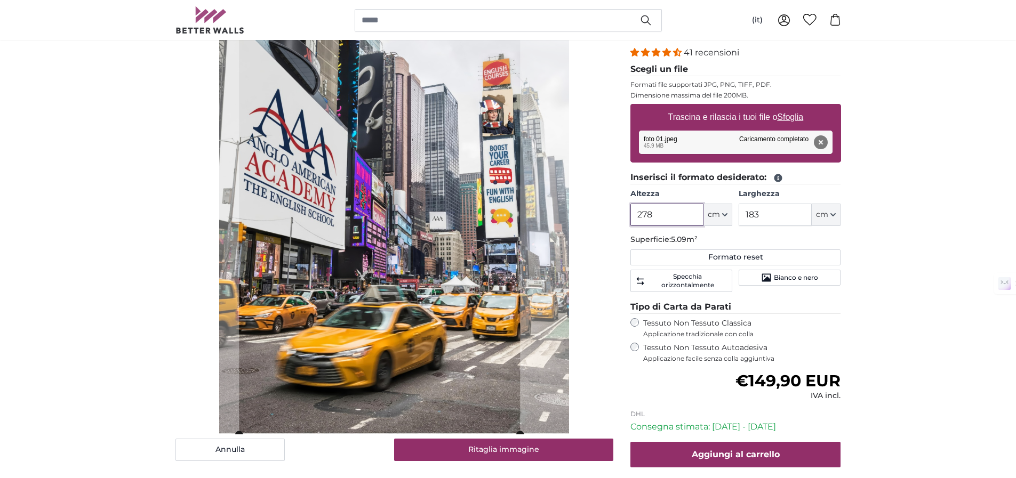
click at [381, 252] on cropper-handle at bounding box center [379, 221] width 281 height 427
click at [388, 296] on cropper-handle at bounding box center [376, 222] width 281 height 427
click at [310, 346] on cropper-handle at bounding box center [379, 221] width 282 height 427
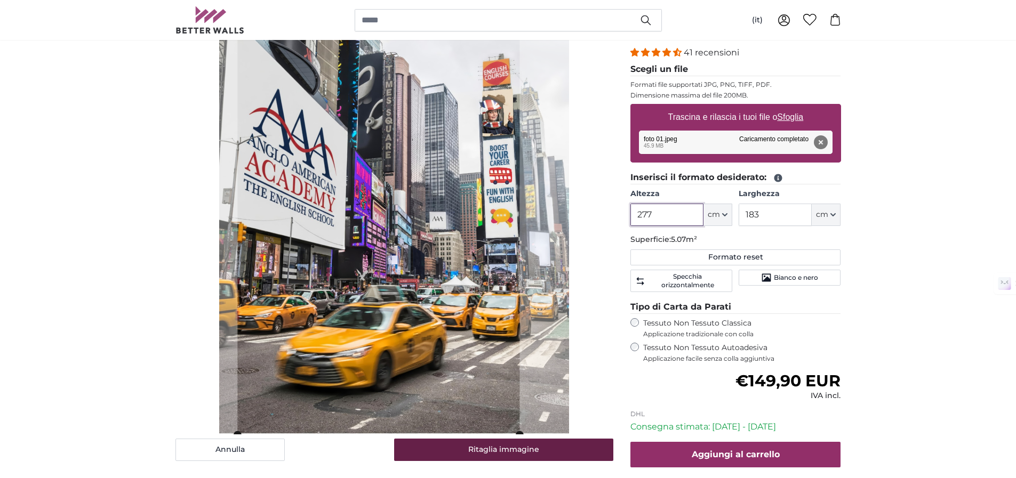
type input "277"
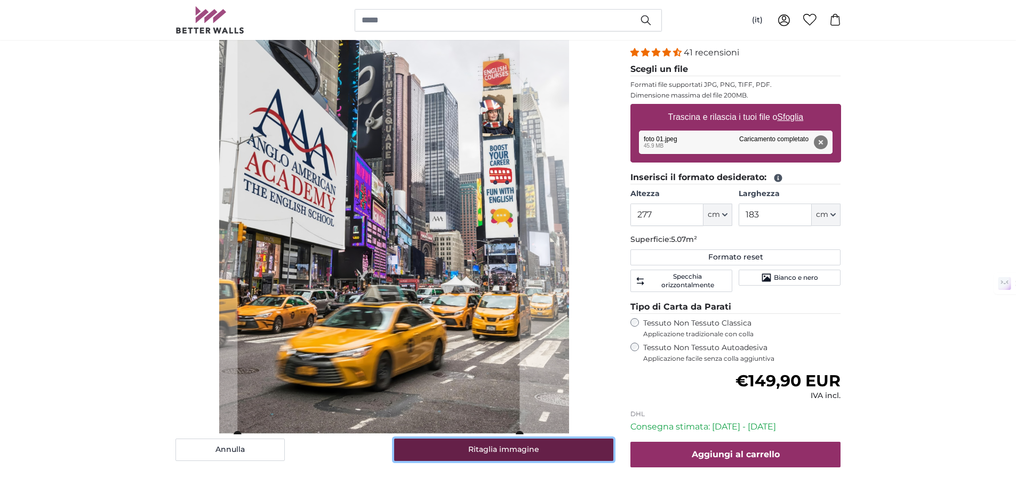
click at [449, 447] on button "Ritaglia immagine" at bounding box center [503, 450] width 219 height 22
